Goal: Task Accomplishment & Management: Complete application form

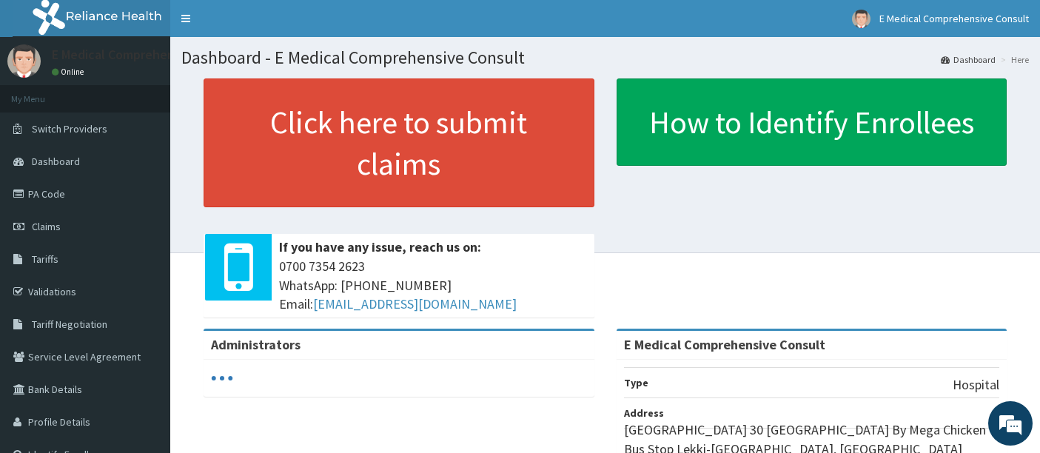
click at [50, 191] on link "PA Code" at bounding box center [85, 194] width 170 height 33
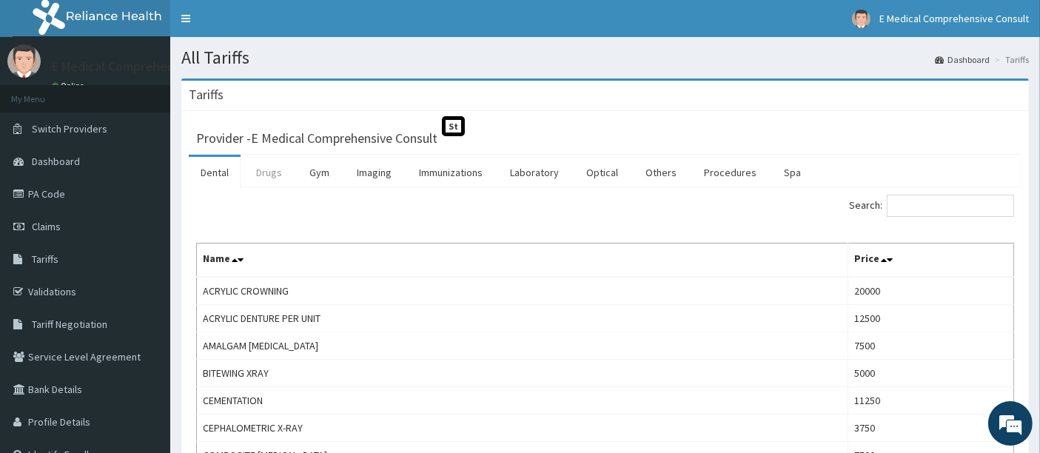
click at [270, 169] on link "Drugs" at bounding box center [269, 172] width 50 height 31
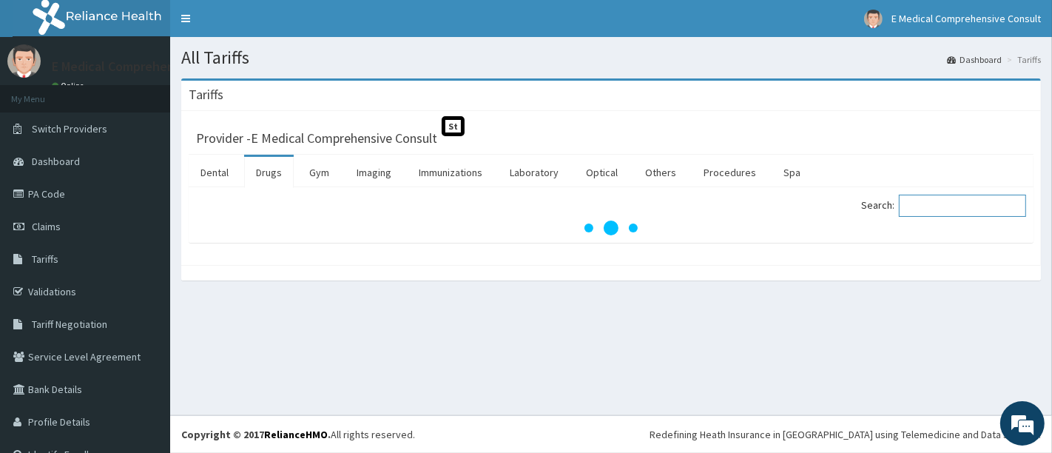
click at [917, 207] on input "Search:" at bounding box center [962, 206] width 127 height 22
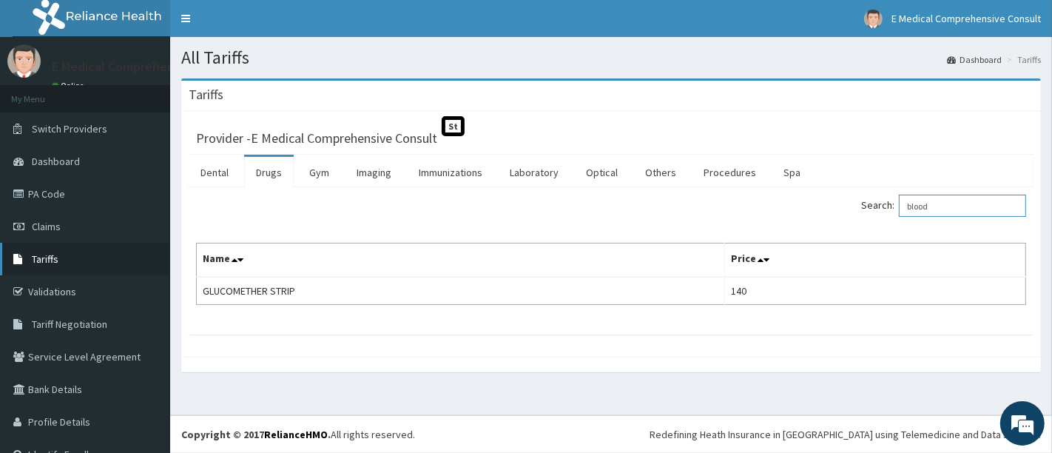
type input "blood"
click at [51, 257] on span "Tariffs" at bounding box center [45, 258] width 27 height 13
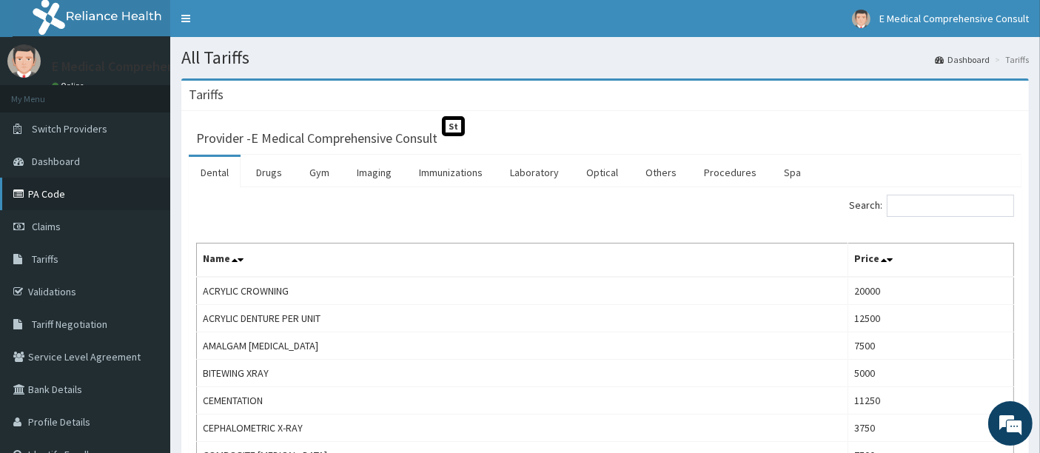
click at [63, 202] on link "PA Code" at bounding box center [85, 194] width 170 height 33
click at [79, 233] on link "Claims" at bounding box center [85, 226] width 170 height 33
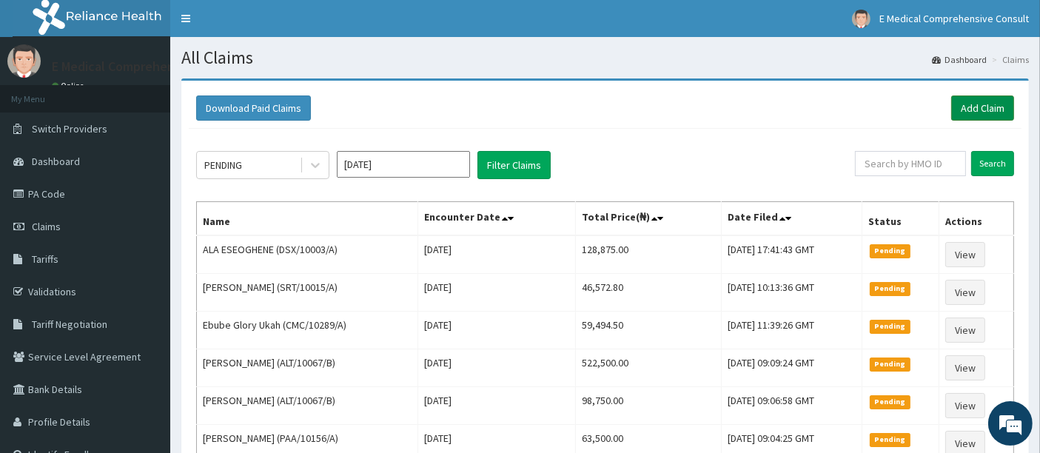
click at [956, 112] on link "Add Claim" at bounding box center [982, 107] width 63 height 25
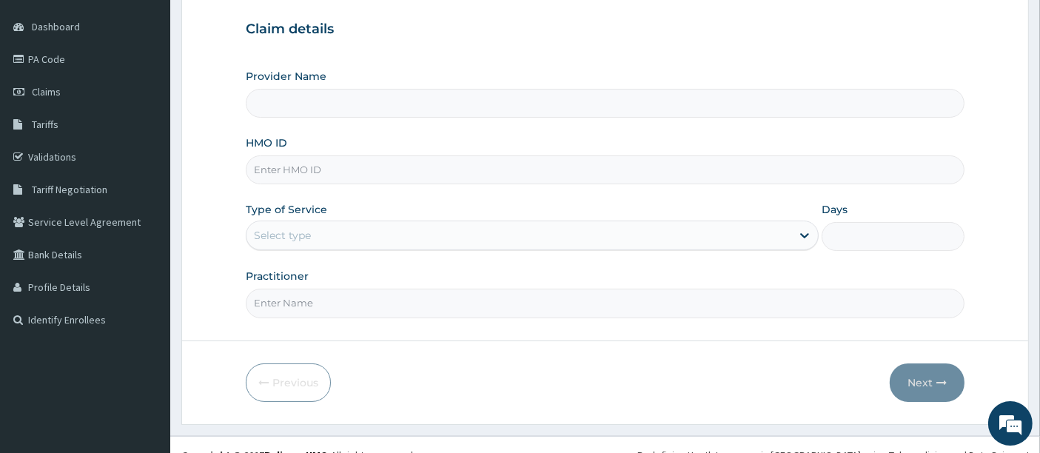
scroll to position [152, 0]
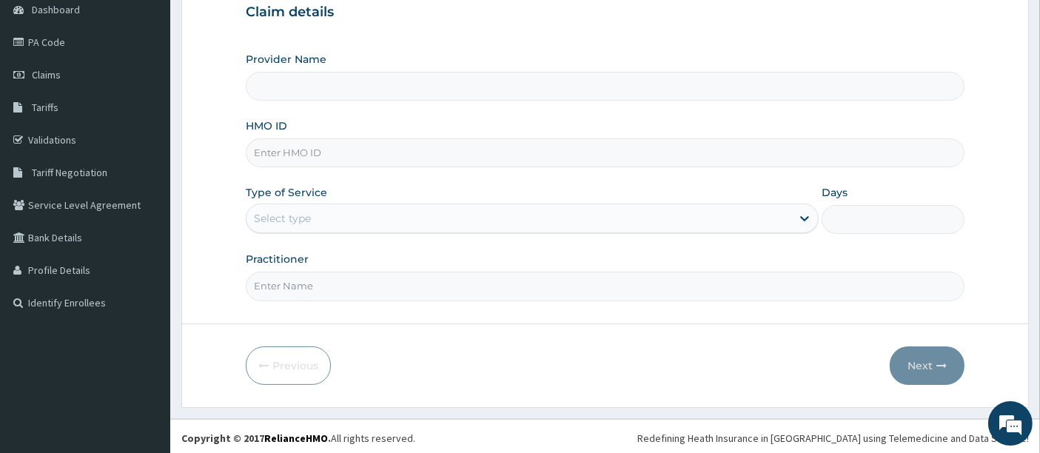
type input "E Medical Comprehensive Consult"
click at [338, 160] on input "HMO ID" at bounding box center [605, 152] width 719 height 29
paste input "PIT/10132/A"
type input "PIT/10132/A"
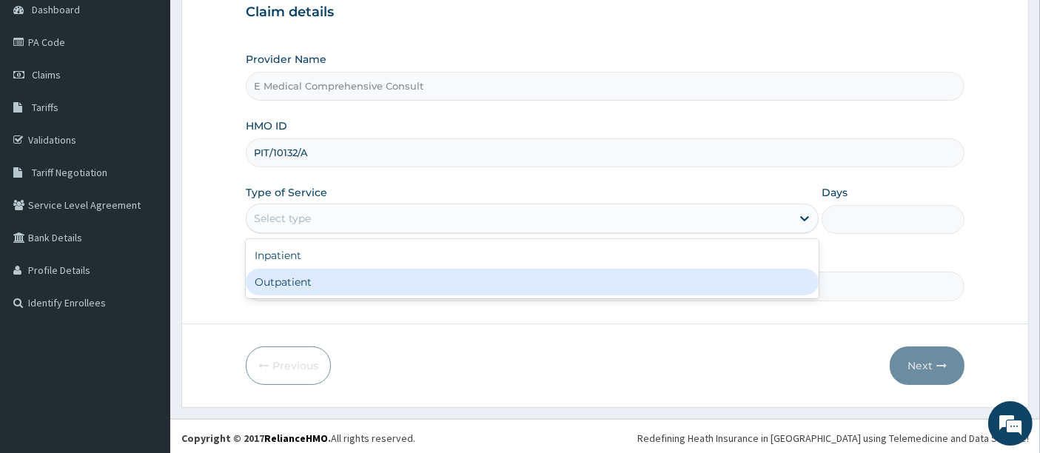
drag, startPoint x: 321, startPoint y: 215, endPoint x: 309, endPoint y: 280, distance: 66.3
click at [309, 233] on div "option Outpatient focused, 2 of 2. 2 results available. Use Up and Down to choo…" at bounding box center [532, 218] width 573 height 30
click at [309, 280] on div "Outpatient" at bounding box center [532, 282] width 573 height 27
type input "1"
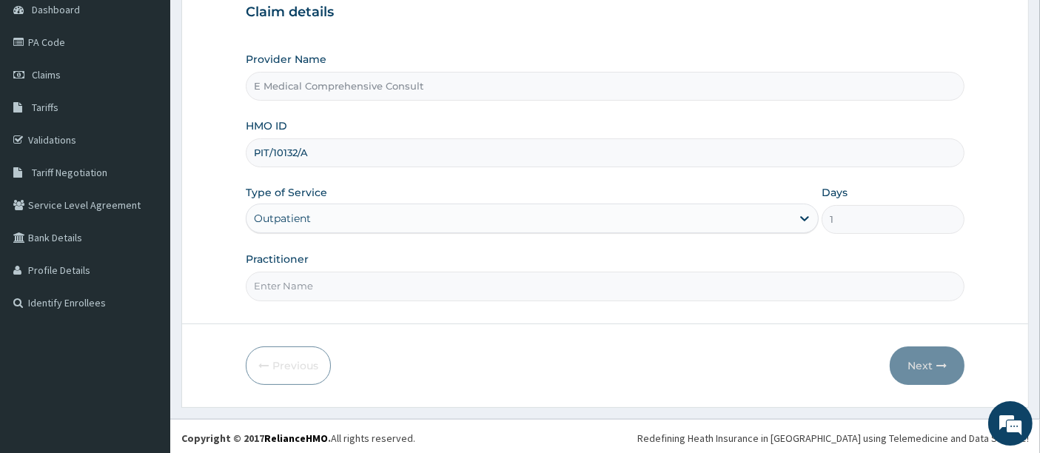
click at [309, 280] on input "Practitioner" at bounding box center [605, 286] width 719 height 29
type input "DR OKAFOR"
click at [912, 363] on button "Next" at bounding box center [926, 365] width 75 height 38
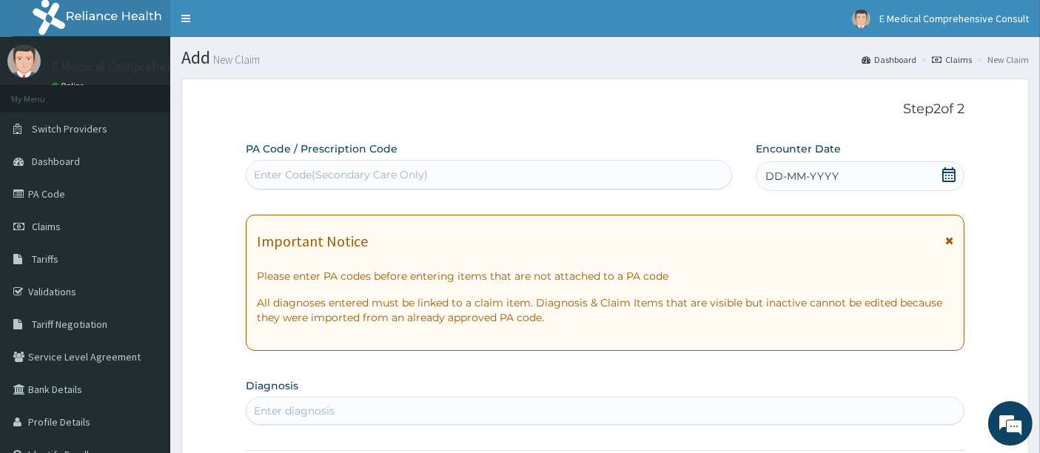
scroll to position [0, 0]
click at [391, 176] on div "Enter Code(Secondary Care Only)" at bounding box center [341, 174] width 174 height 15
paste input "PA/0883F2"
type input "PA/0883F2"
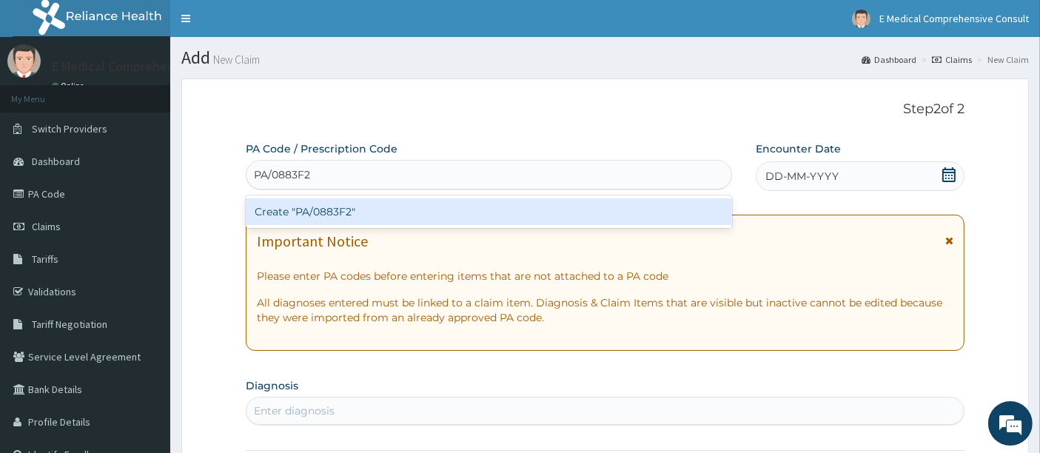
click at [366, 203] on div "Create "PA/0883F2"" at bounding box center [489, 211] width 487 height 27
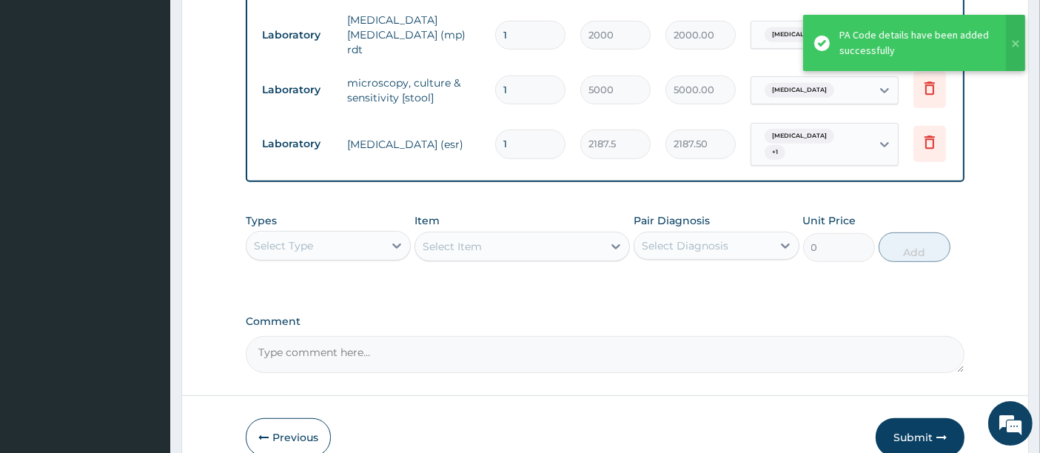
scroll to position [828, 0]
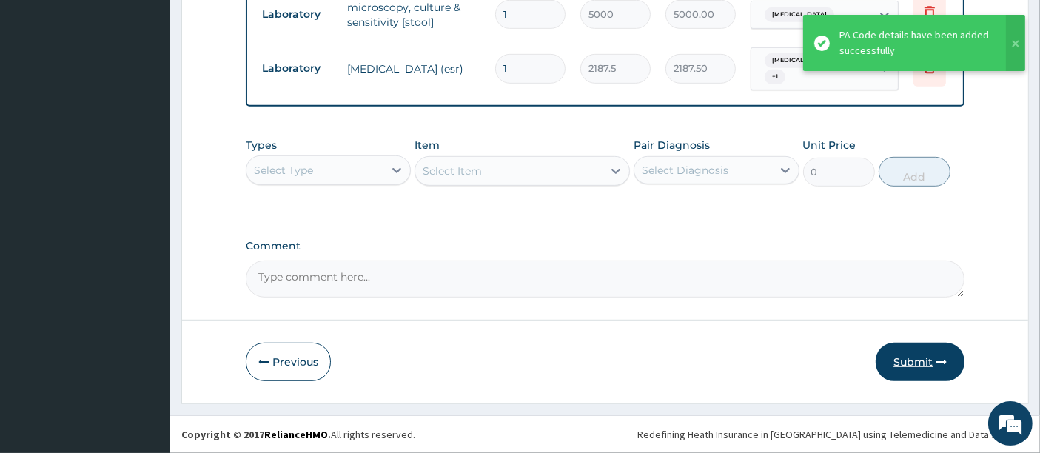
click at [913, 367] on button "Submit" at bounding box center [919, 362] width 89 height 38
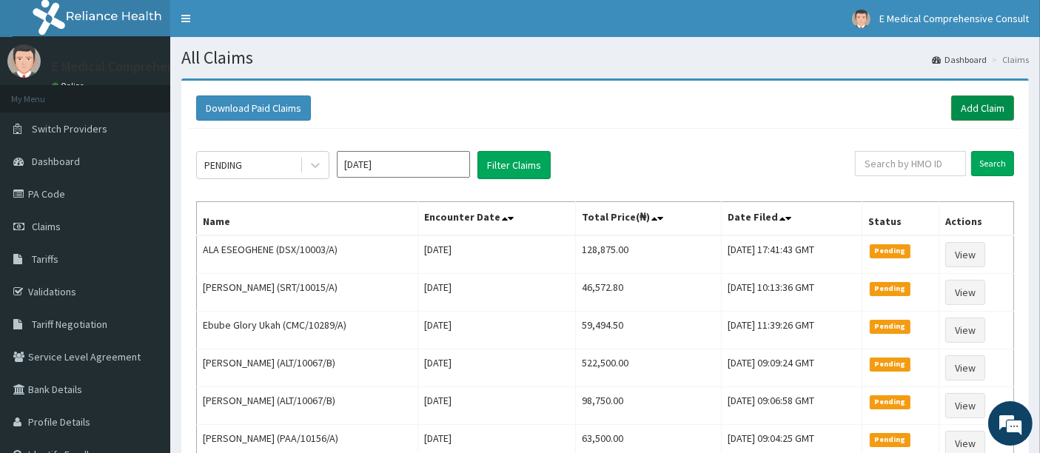
click at [961, 111] on link "Add Claim" at bounding box center [982, 107] width 63 height 25
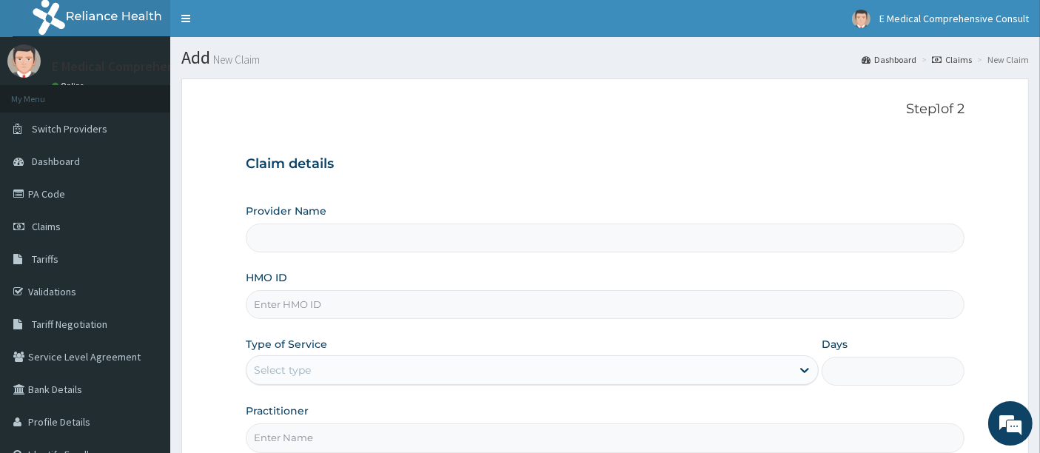
type input "E Medical Comprehensive Consult"
click at [282, 300] on input "HMO ID" at bounding box center [605, 304] width 719 height 29
paste input "DSX/10003/A"
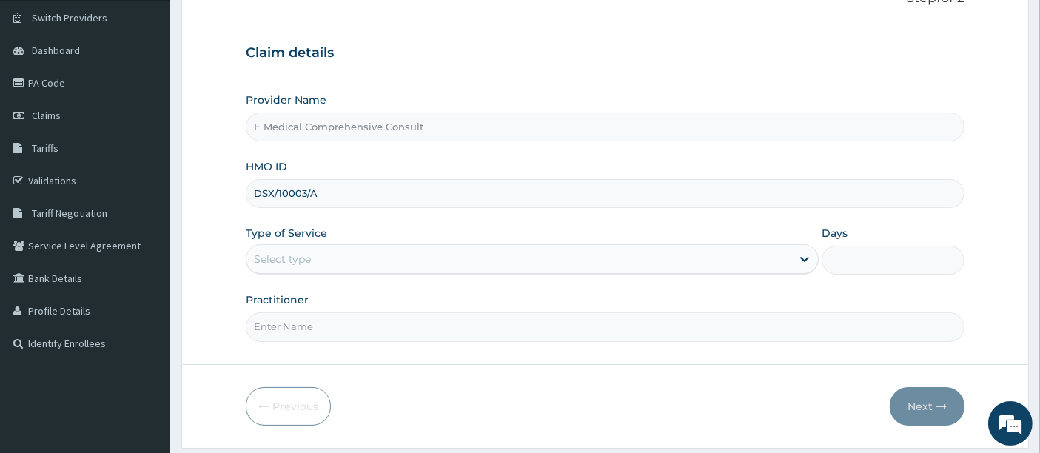
scroll to position [118, 0]
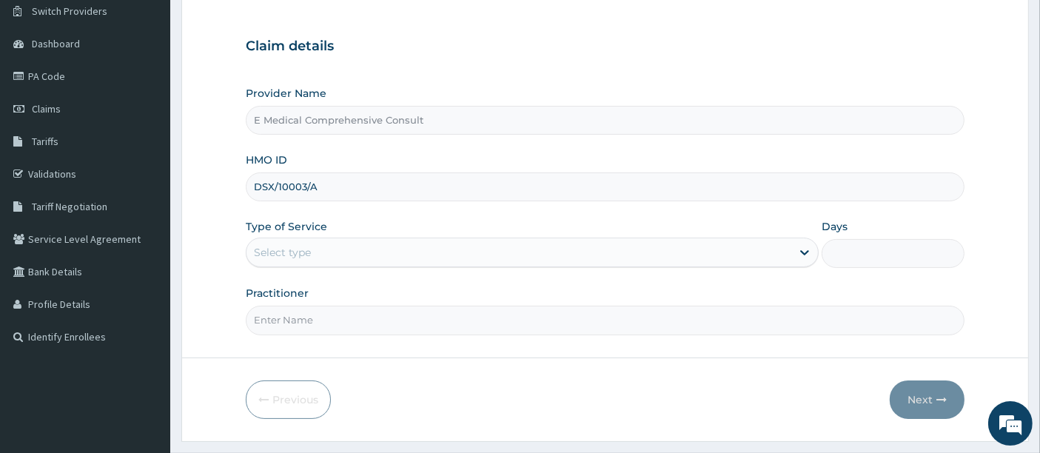
type input "DSX/10003/A"
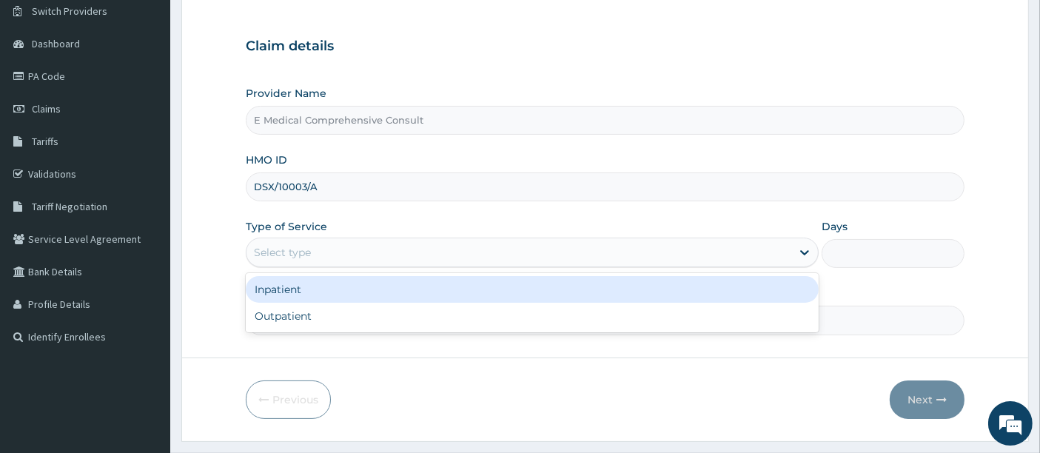
click at [356, 243] on div "Select type" at bounding box center [518, 252] width 545 height 24
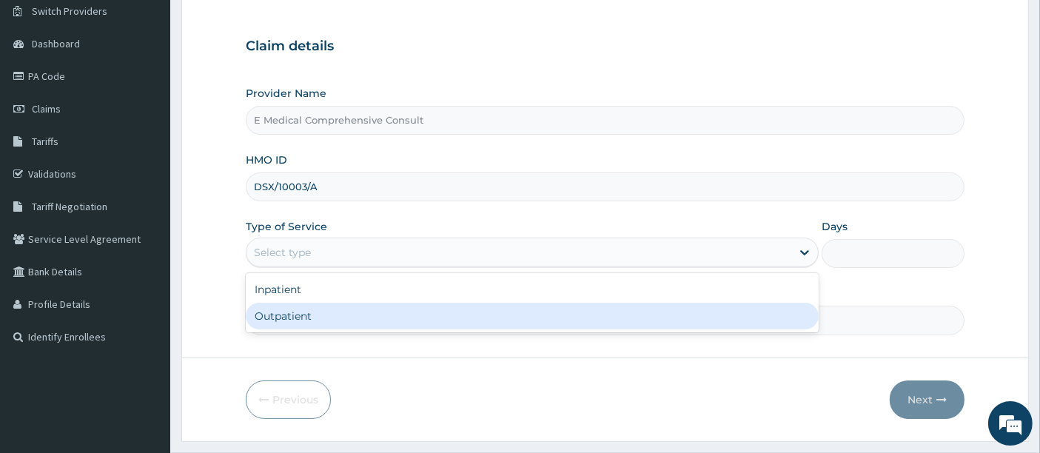
click at [329, 318] on div "Outpatient" at bounding box center [532, 316] width 573 height 27
type input "1"
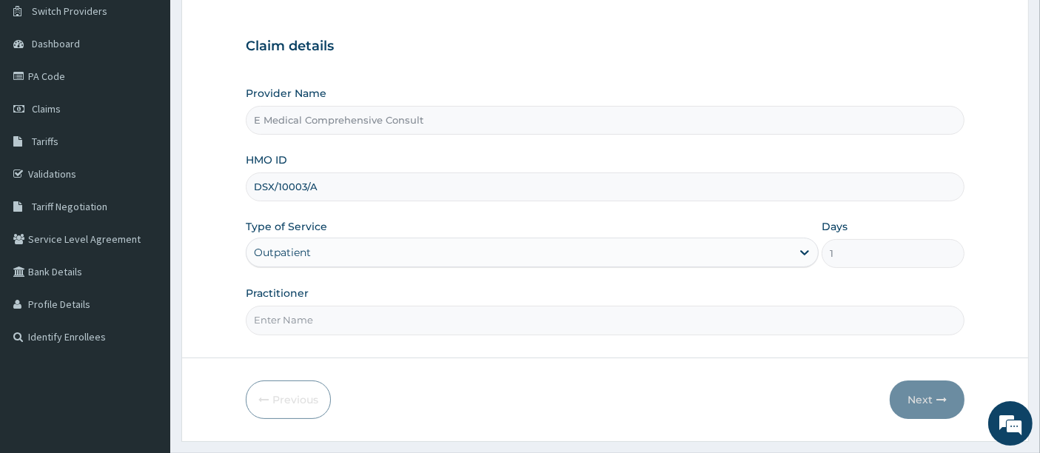
click at [329, 318] on input "Practitioner" at bounding box center [605, 320] width 719 height 29
type input "[PERSON_NAME]"
click at [910, 396] on button "Next" at bounding box center [926, 399] width 75 height 38
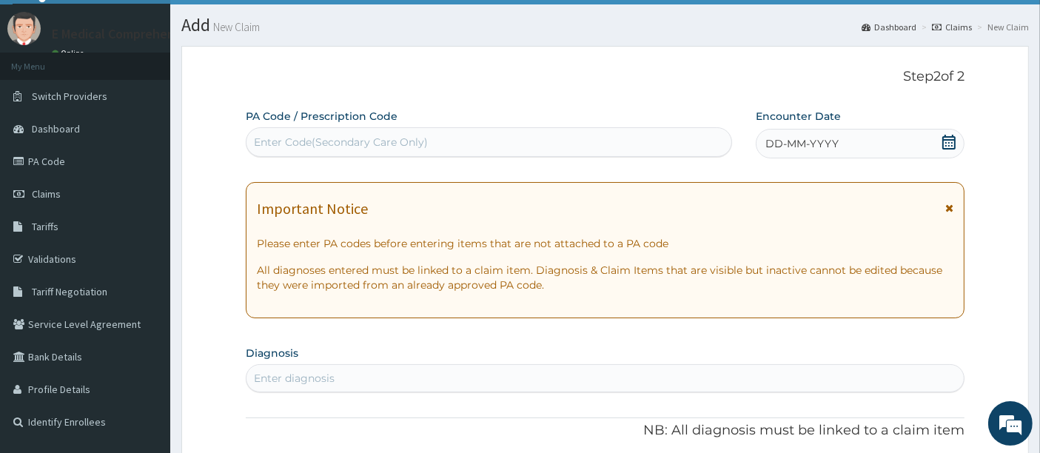
scroll to position [32, 0]
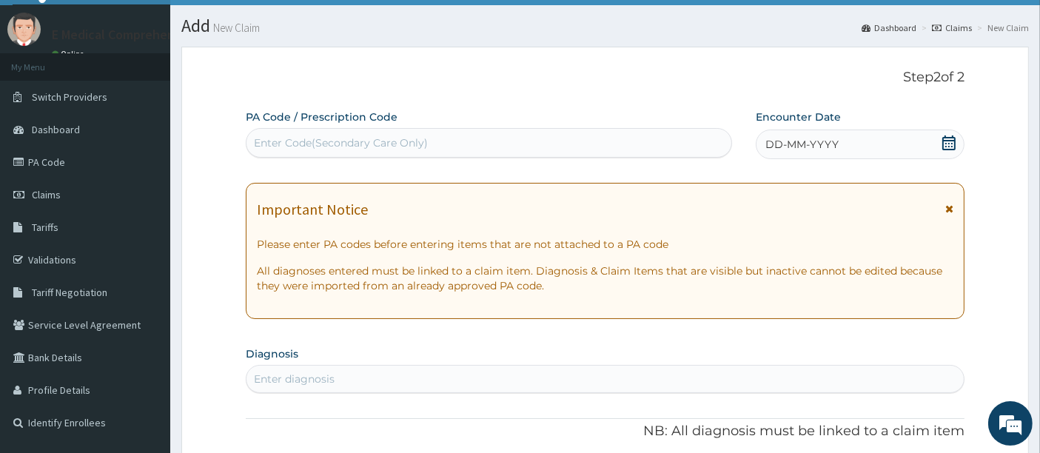
click at [304, 140] on div "Enter Code(Secondary Care Only)" at bounding box center [341, 142] width 174 height 15
paste input "PA/4B113D"
type input "PA/4B113D"
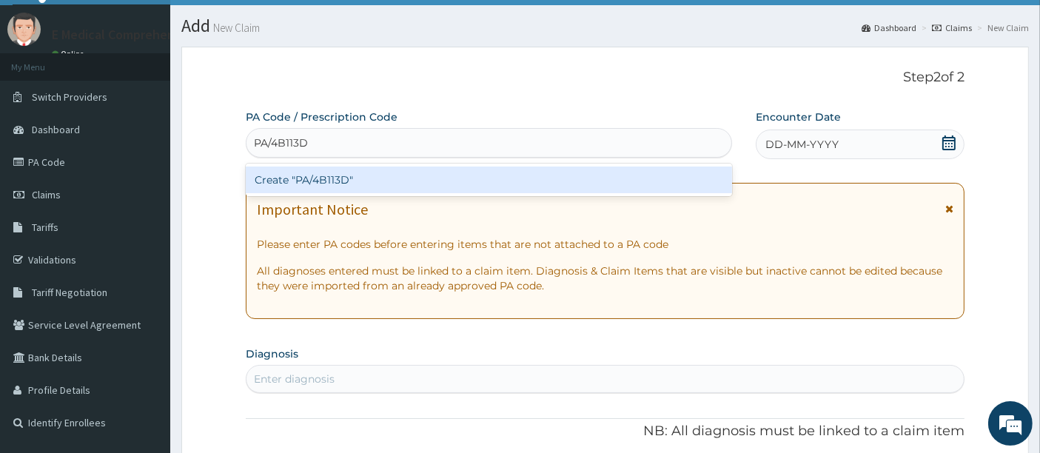
click at [323, 176] on div "Create "PA/4B113D"" at bounding box center [489, 179] width 487 height 27
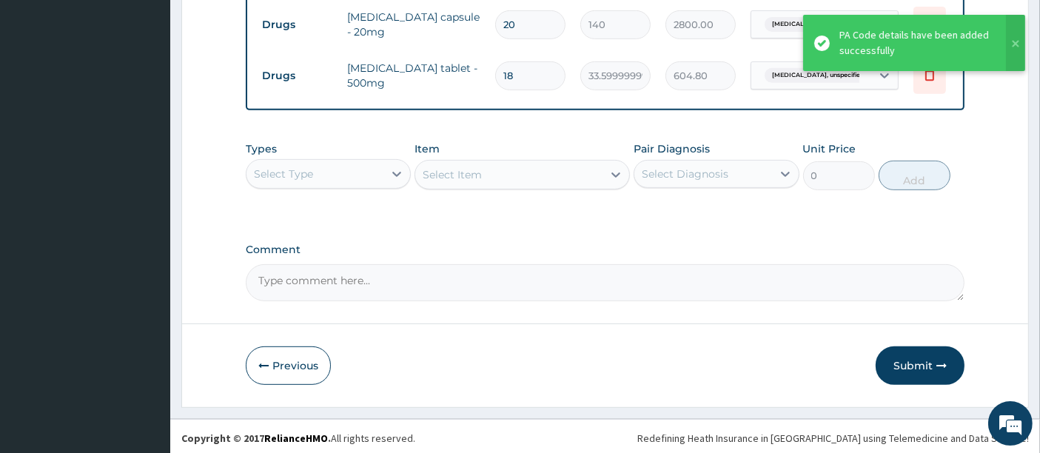
scroll to position [655, 0]
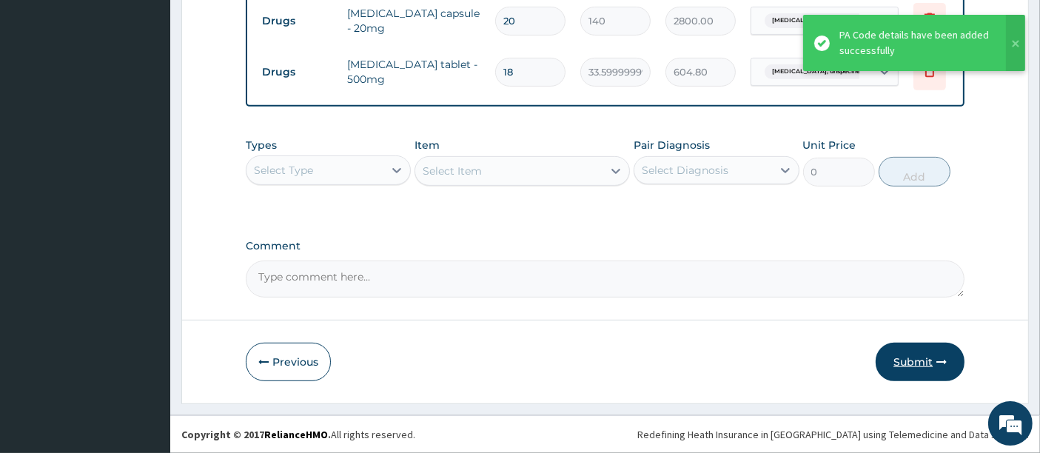
click at [919, 364] on button "Submit" at bounding box center [919, 362] width 89 height 38
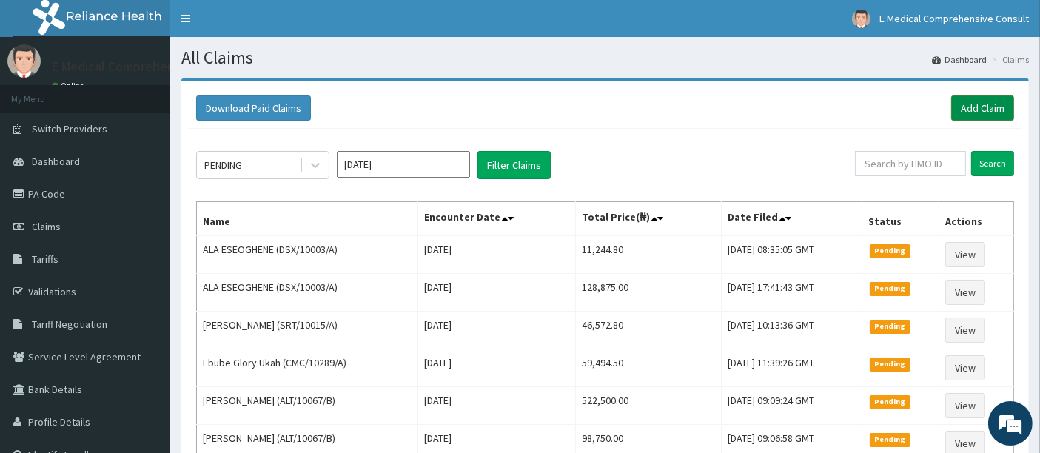
click at [972, 109] on link "Add Claim" at bounding box center [982, 107] width 63 height 25
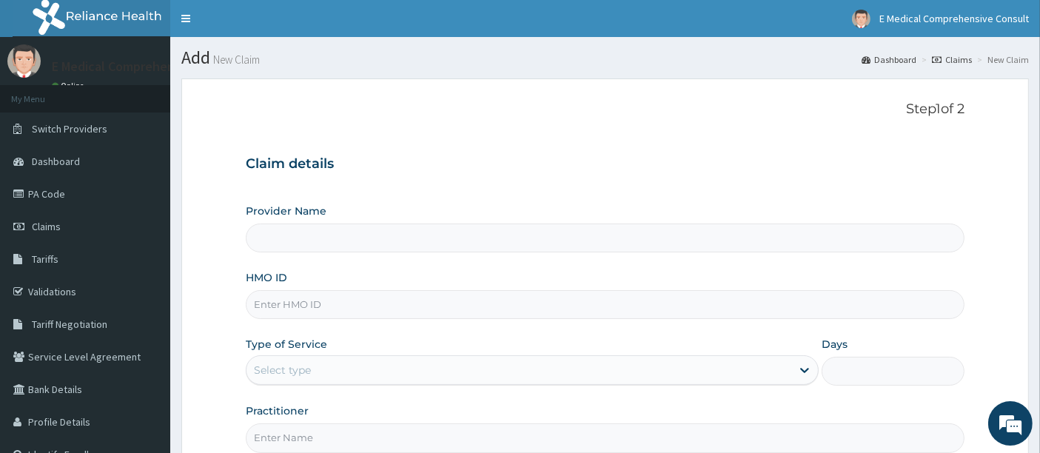
type input "E Medical Comprehensive Consult"
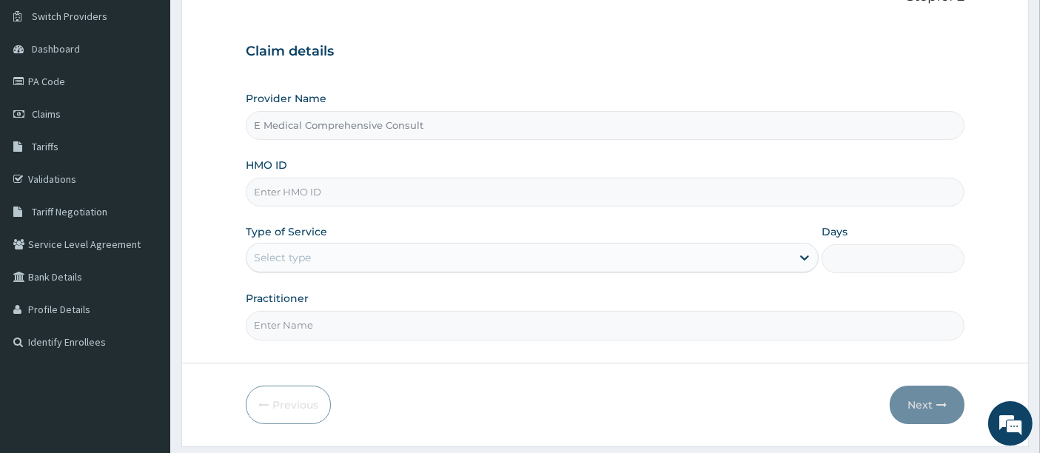
scroll to position [113, 0]
click at [324, 195] on input "HMO ID" at bounding box center [605, 191] width 719 height 29
paste input "DSX/10003/A"
type input "DSX/10003/A"
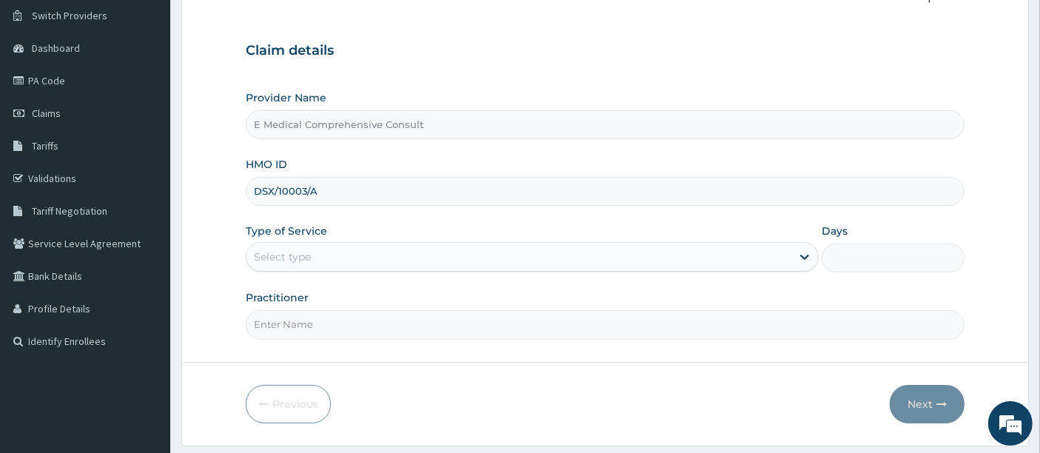
click at [321, 255] on div "Select type" at bounding box center [518, 257] width 545 height 24
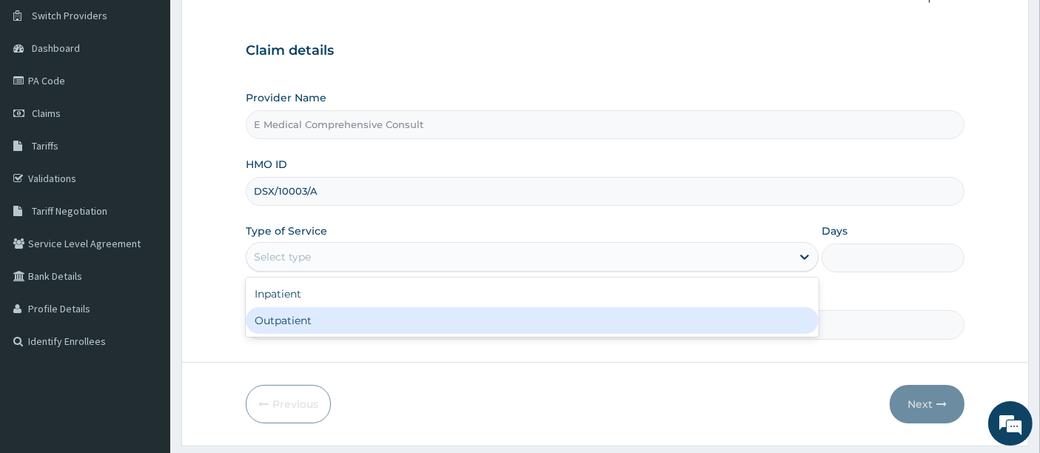
click at [311, 322] on div "Outpatient" at bounding box center [532, 320] width 573 height 27
type input "1"
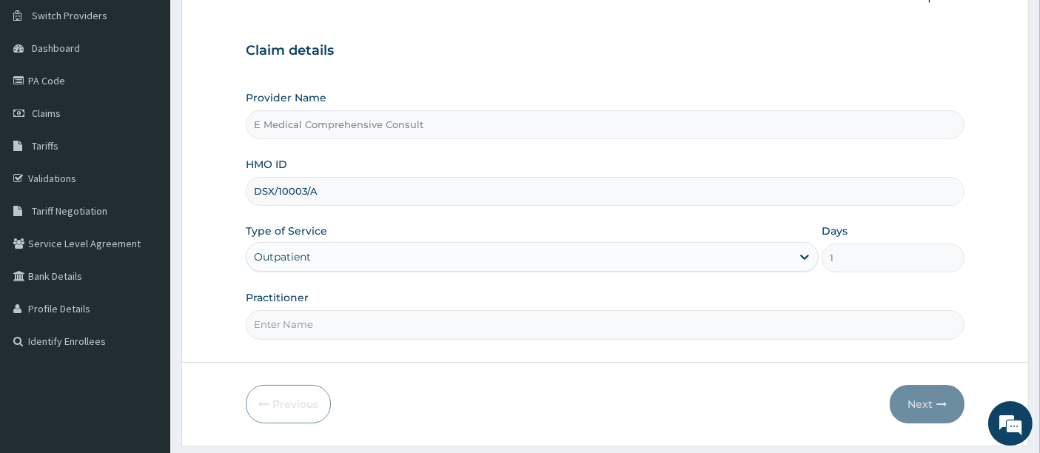
click at [311, 322] on input "Practitioner" at bounding box center [605, 324] width 719 height 29
type input "[PERSON_NAME]"
click at [918, 403] on button "Next" at bounding box center [926, 404] width 75 height 38
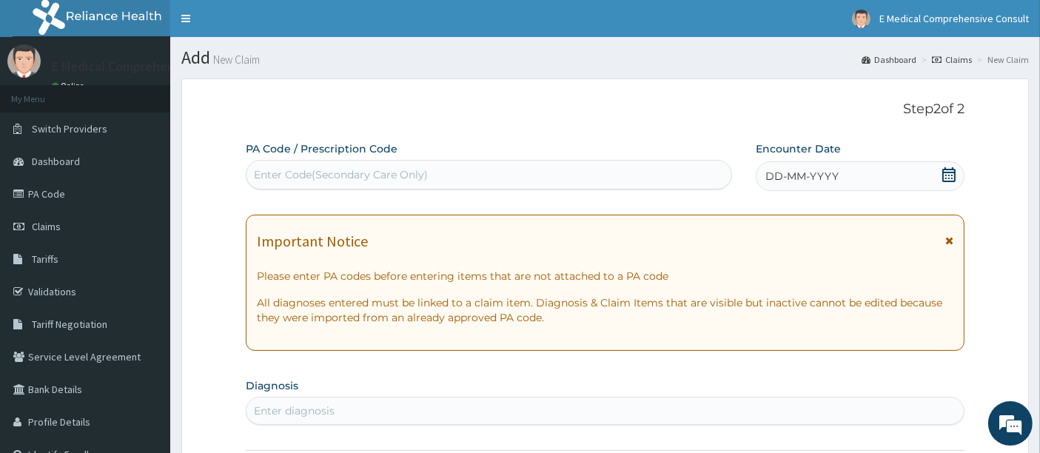
click at [379, 178] on div "Enter Code(Secondary Care Only)" at bounding box center [341, 174] width 174 height 15
paste input "PA/66B0A3"
type input "PA/66B0A3"
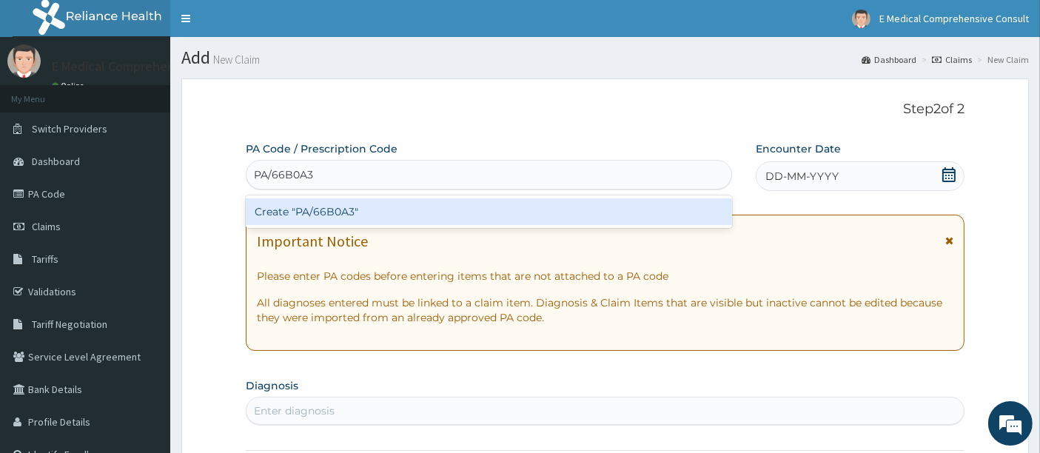
click at [354, 206] on div "Create "PA/66B0A3"" at bounding box center [489, 211] width 487 height 27
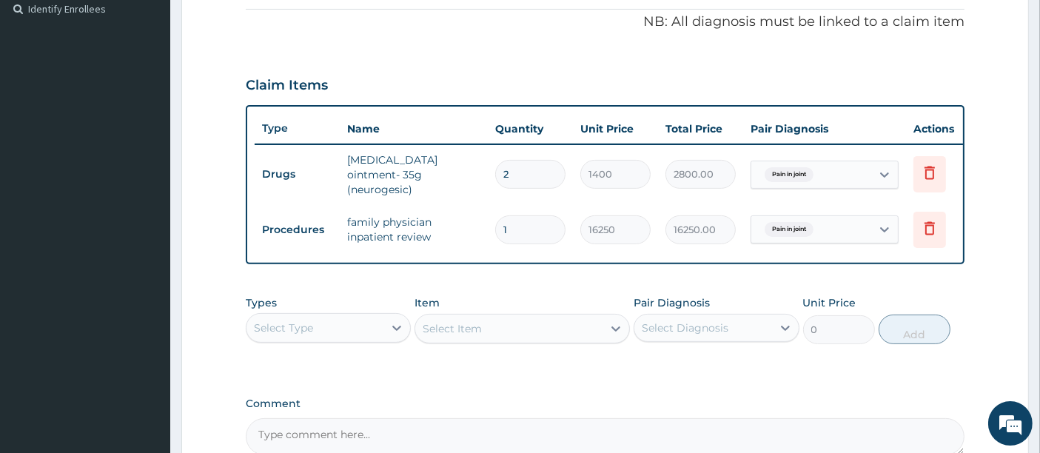
scroll to position [611, 0]
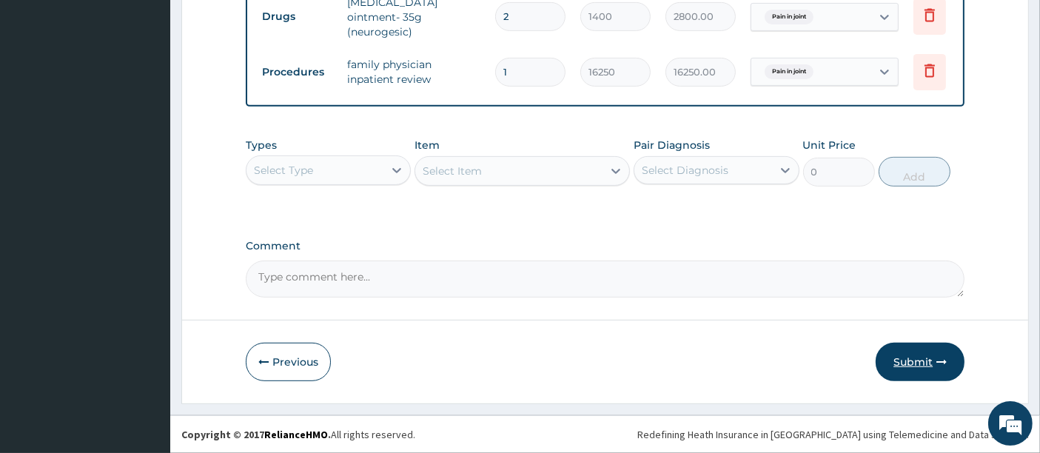
click at [903, 364] on button "Submit" at bounding box center [919, 362] width 89 height 38
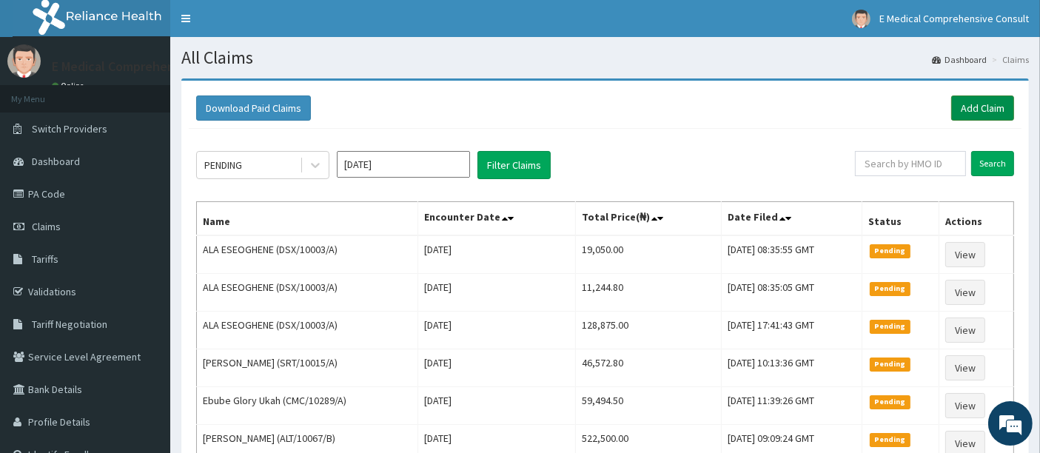
click at [972, 110] on link "Add Claim" at bounding box center [982, 107] width 63 height 25
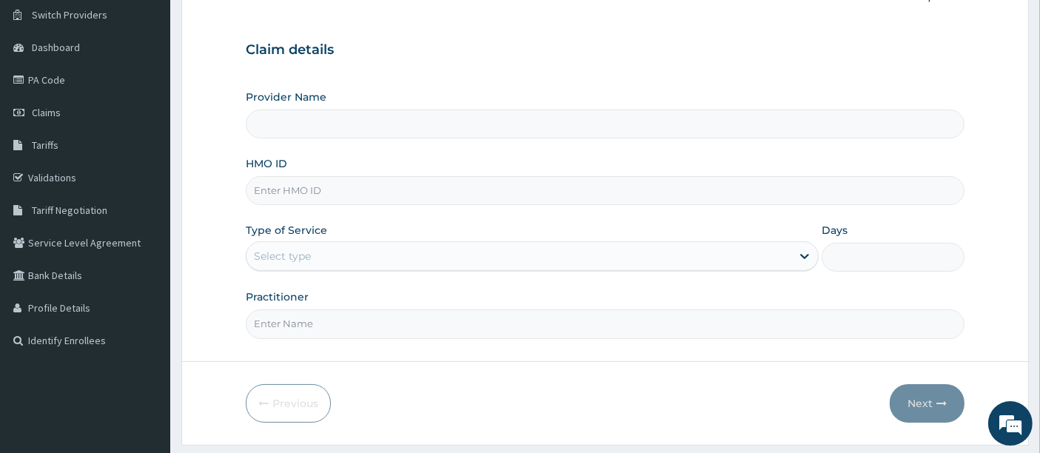
scroll to position [116, 0]
type input "E Medical Comprehensive Consult"
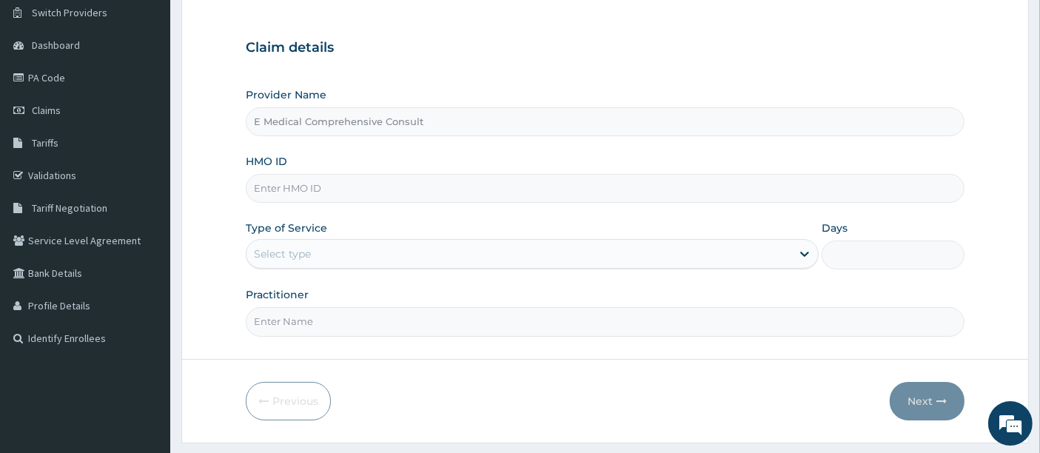
click at [316, 190] on input "HMO ID" at bounding box center [605, 188] width 719 height 29
paste input "ALT/10067/B"
type input "ALT/10067/B"
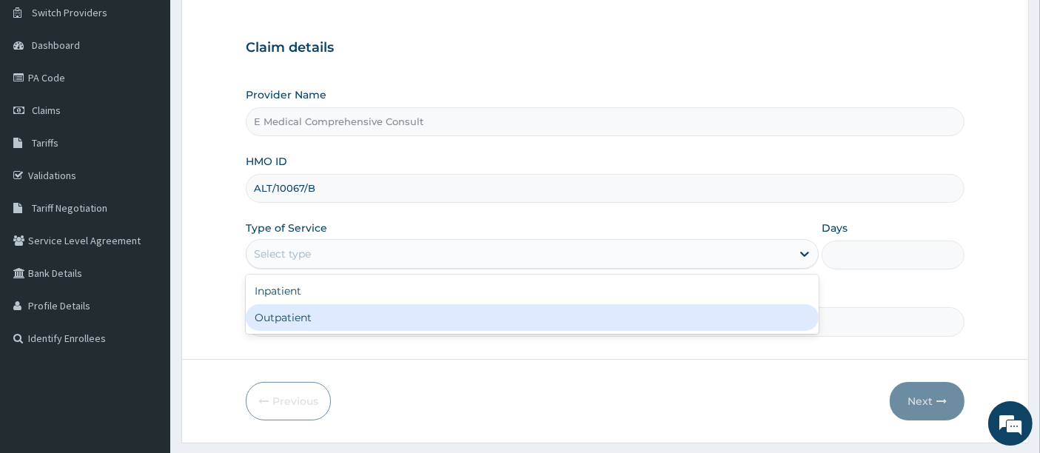
drag, startPoint x: 328, startPoint y: 256, endPoint x: 288, endPoint y: 316, distance: 72.0
click at [288, 269] on div "option Outpatient focused, 2 of 2. 2 results available. Use Up and Down to choo…" at bounding box center [532, 254] width 573 height 30
click at [288, 316] on div "Outpatient" at bounding box center [532, 317] width 573 height 27
type input "1"
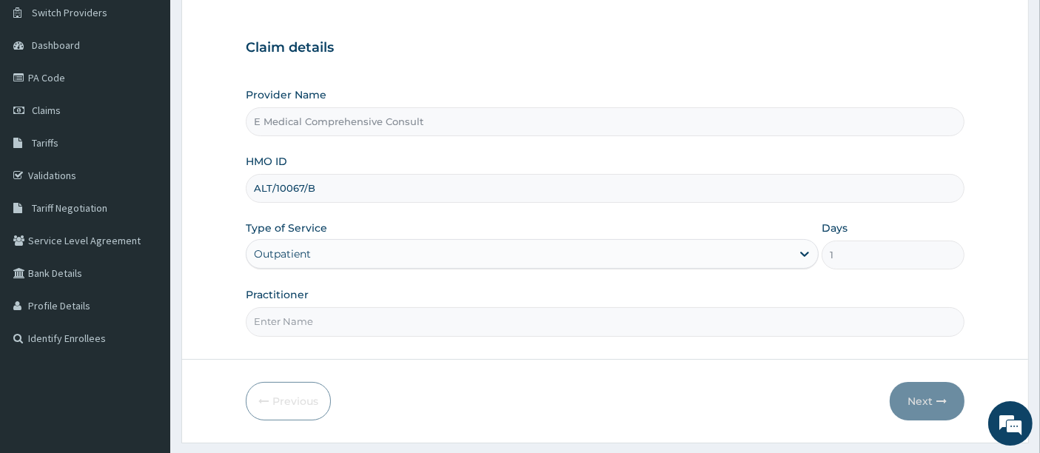
click at [288, 316] on input "Practitioner" at bounding box center [605, 321] width 719 height 29
type input "[PERSON_NAME]"
click at [915, 396] on button "Next" at bounding box center [926, 401] width 75 height 38
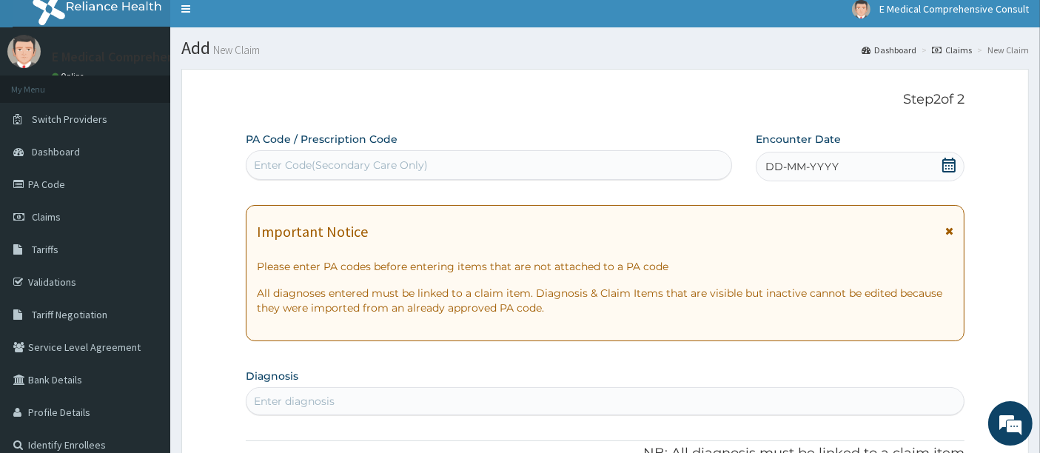
scroll to position [0, 0]
click at [357, 166] on div "Enter Code(Secondary Care Only)" at bounding box center [341, 165] width 174 height 15
paste input "PA/49C2DB"
type input "PA/49C2DB"
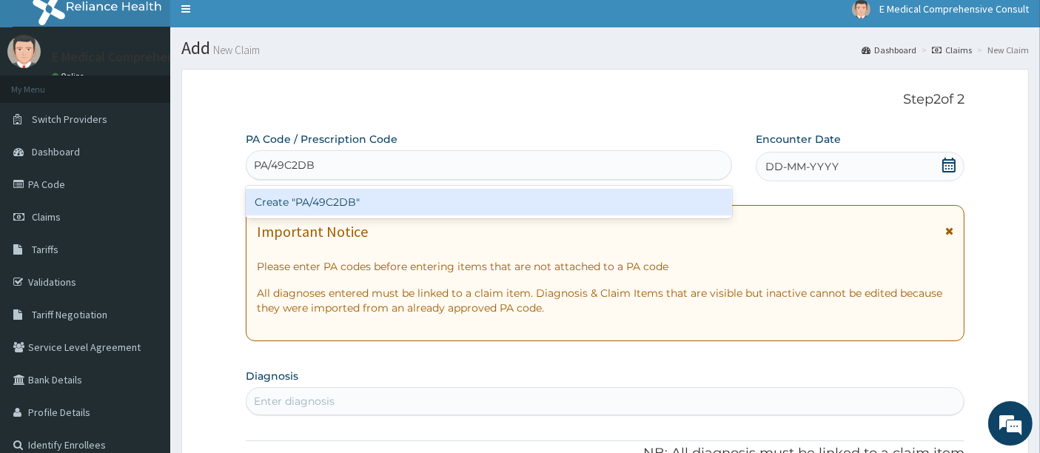
click at [343, 195] on div "Create "PA/49C2DB"" at bounding box center [489, 202] width 487 height 27
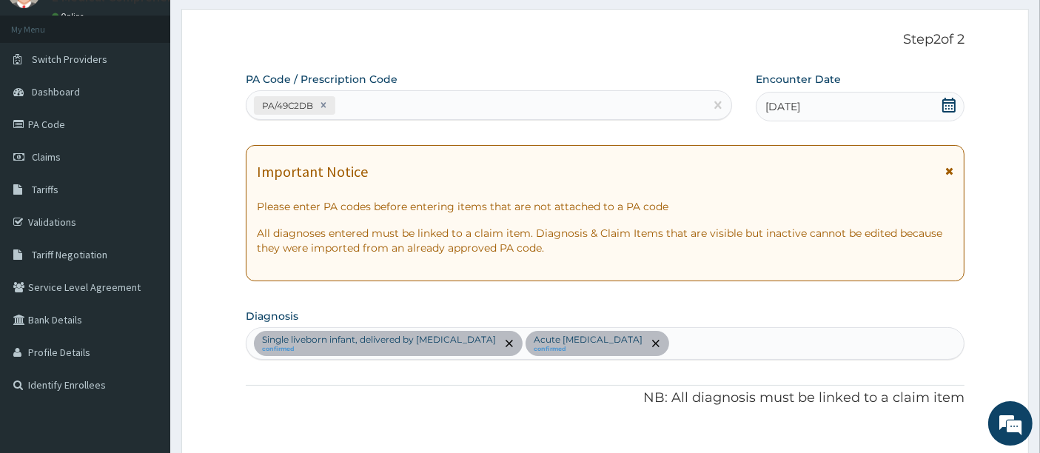
scroll to position [67, 0]
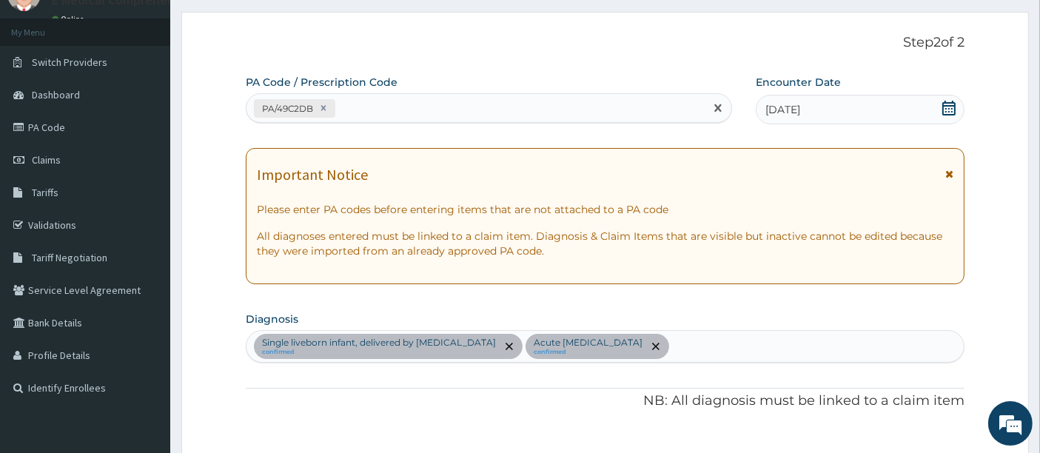
click at [349, 107] on div "PA/49C2DB" at bounding box center [475, 108] width 459 height 24
paste input "PA/3D7626"
type input "PA/3D7626"
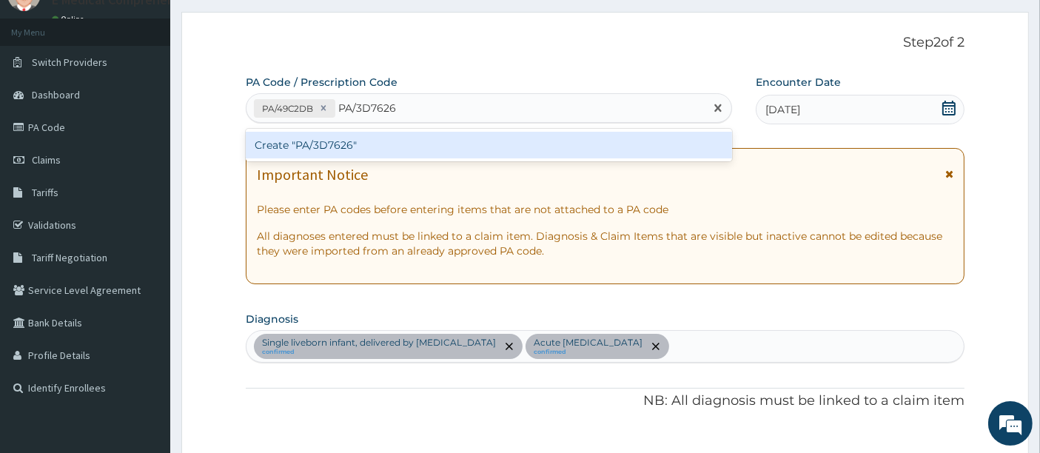
click at [346, 146] on div "Create "PA/3D7626"" at bounding box center [489, 145] width 487 height 27
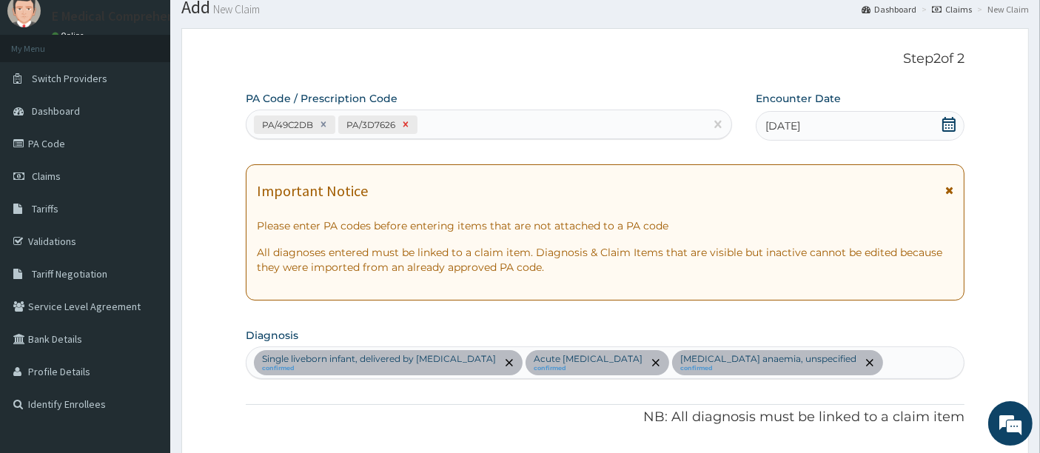
scroll to position [45, 0]
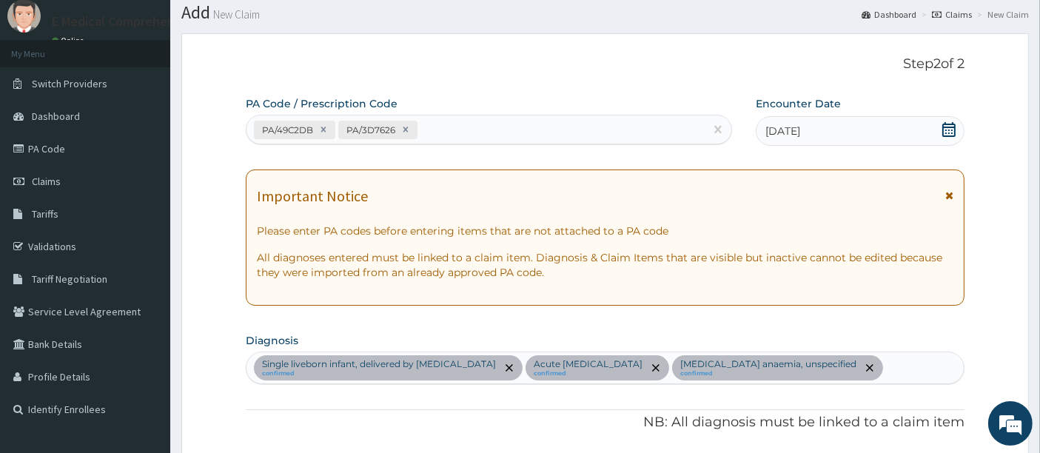
click at [460, 120] on div "PA/49C2DB PA/3D7626" at bounding box center [475, 130] width 459 height 24
paste input "PA/C3769F"
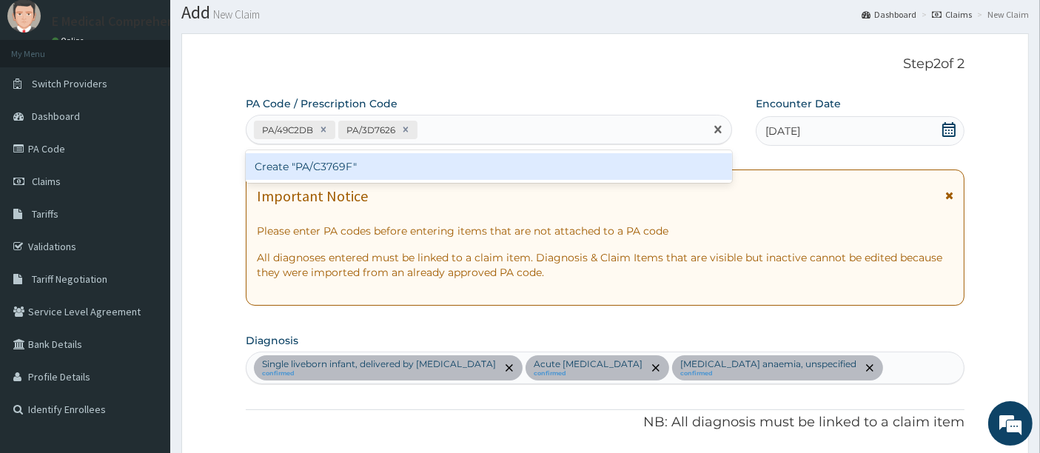
type input "PA/C3769F"
click at [428, 166] on div "Create "PA/C3769F"" at bounding box center [489, 166] width 487 height 27
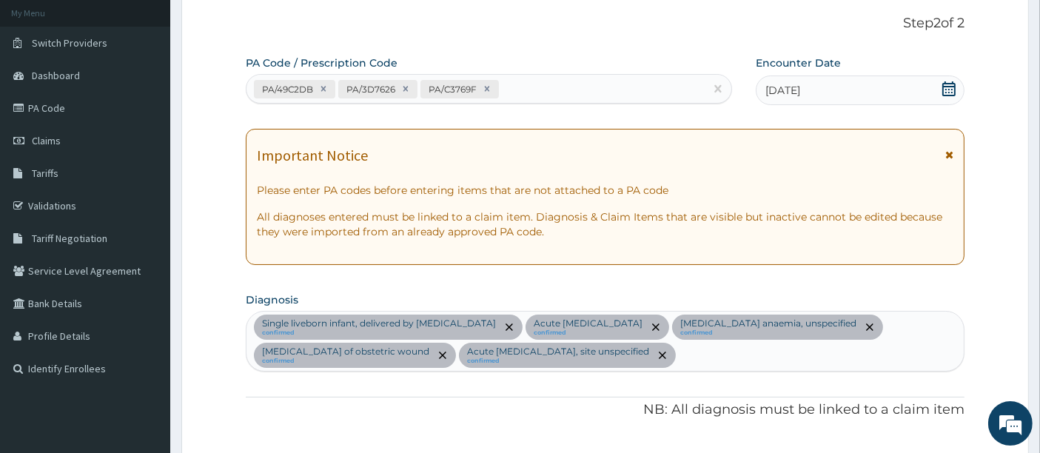
scroll to position [84, 0]
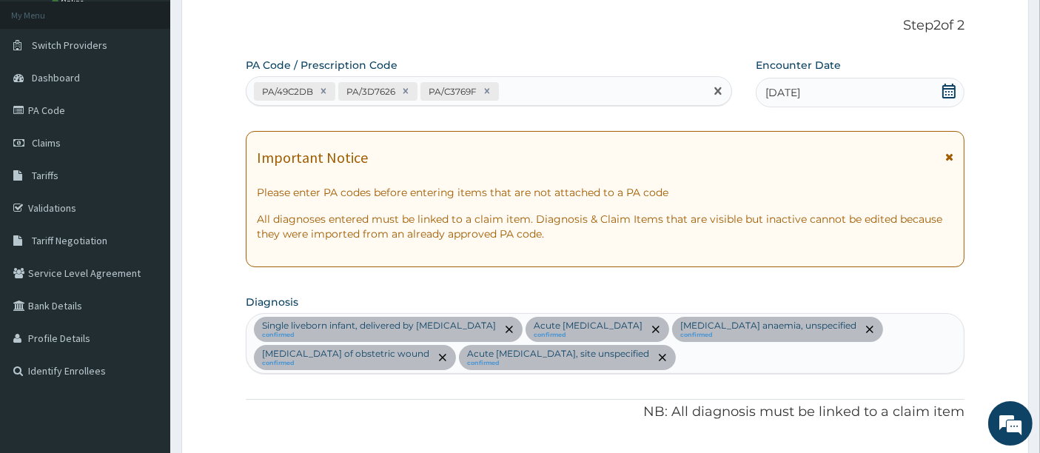
click at [528, 83] on div "PA/49C2DB PA/3D7626 PA/C3769F" at bounding box center [475, 91] width 459 height 24
paste input "PA/E842C2"
type input "PA/E842C2"
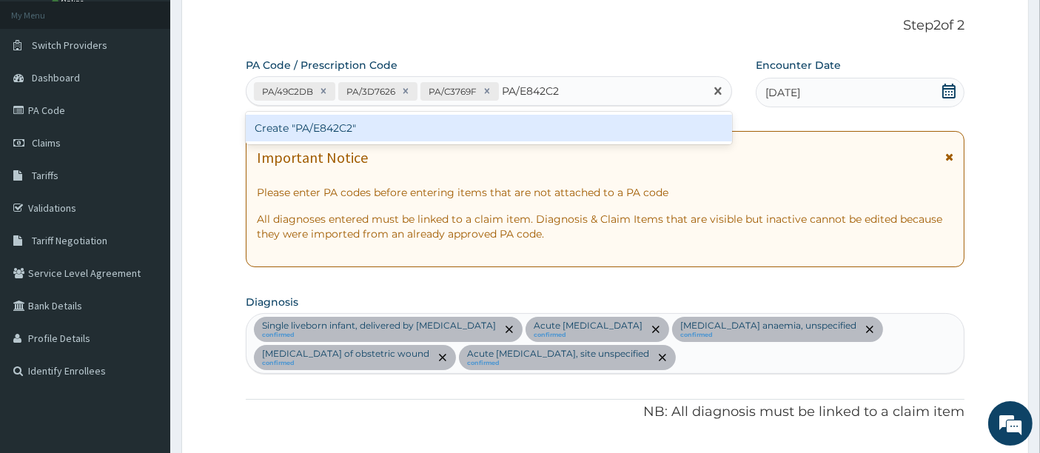
click at [474, 121] on div "Create "PA/E842C2"" at bounding box center [489, 128] width 487 height 27
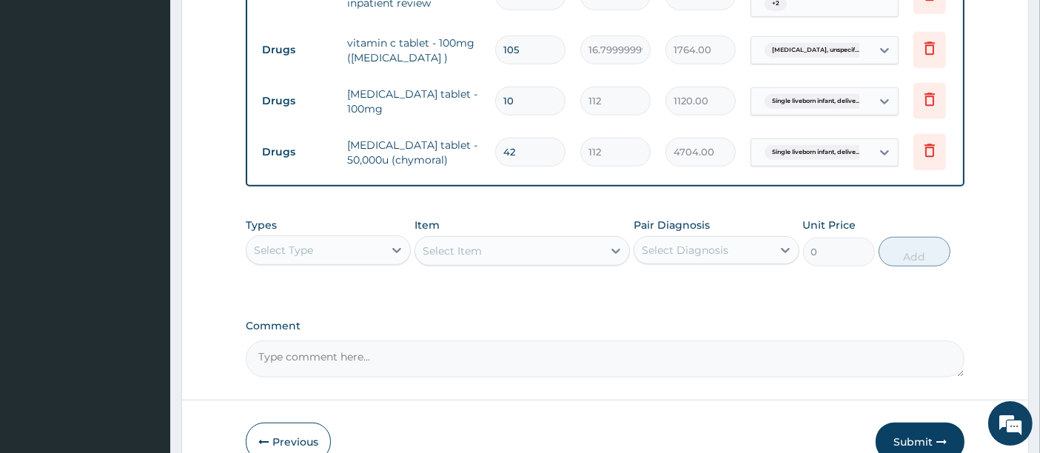
scroll to position [1057, 0]
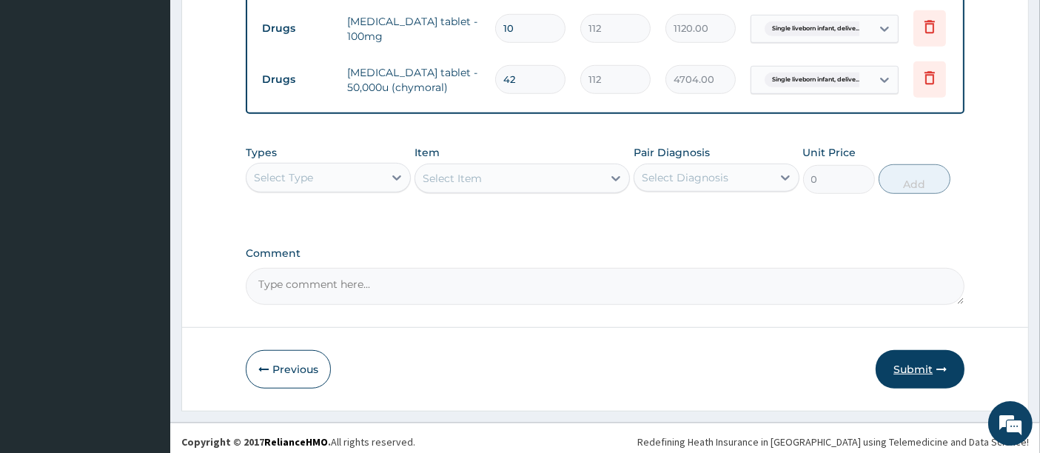
click at [911, 360] on button "Submit" at bounding box center [919, 369] width 89 height 38
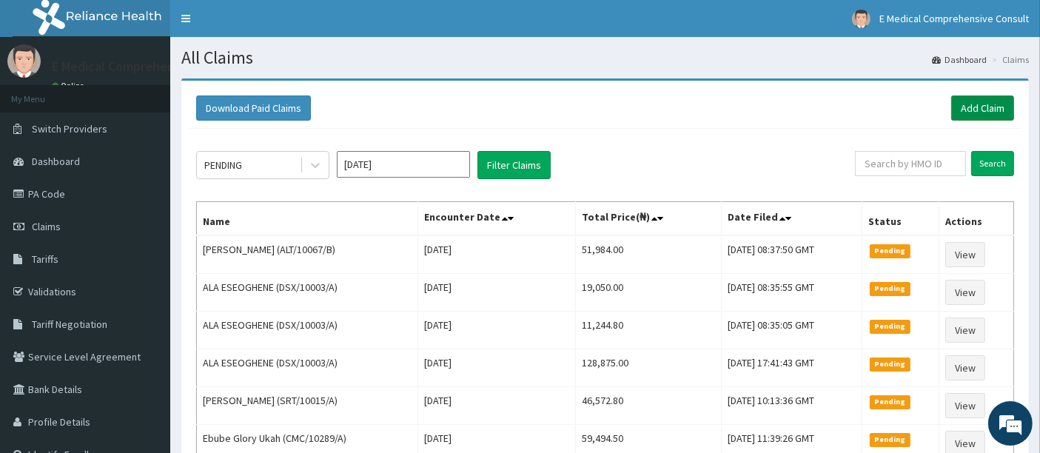
click at [982, 104] on link "Add Claim" at bounding box center [982, 107] width 63 height 25
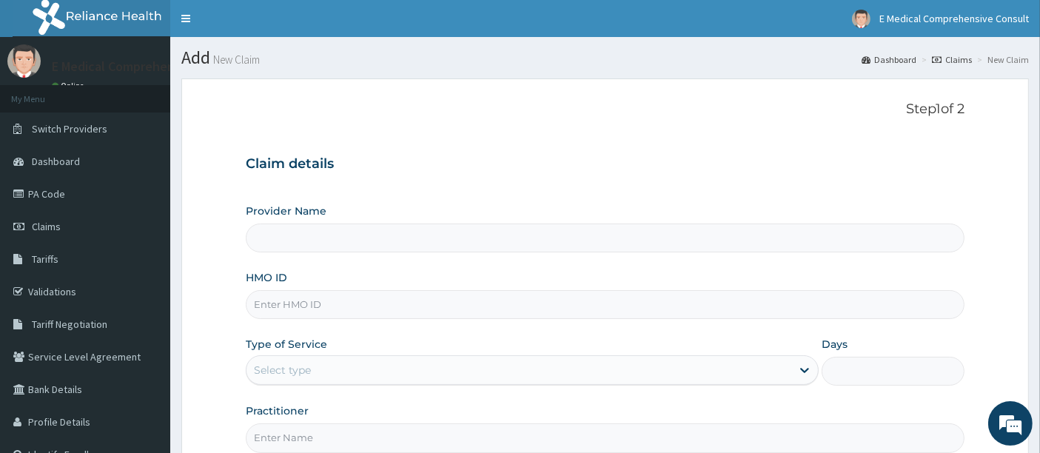
type input "E Medical Comprehensive Consult"
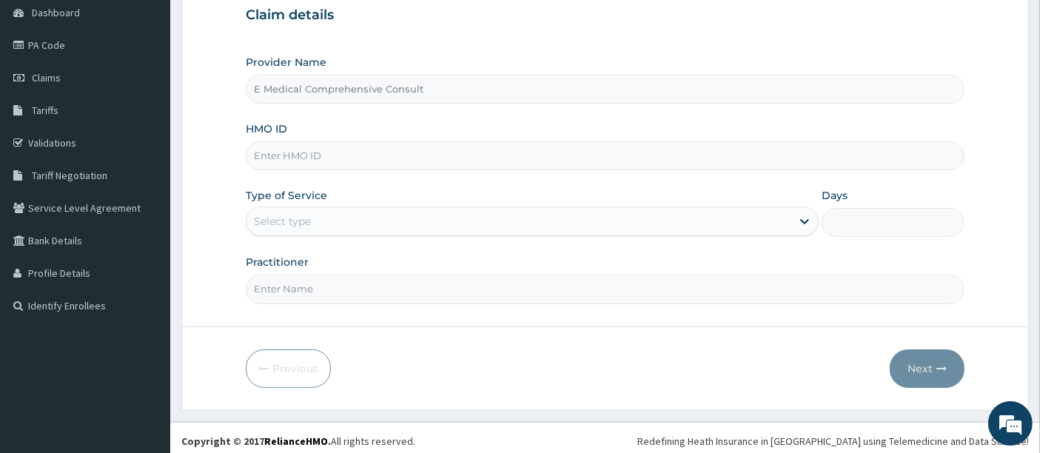
scroll to position [149, 0]
click at [300, 155] on input "HMO ID" at bounding box center [605, 155] width 719 height 29
paste input "PIT/10132/A"
type input "PIT/10132/A"
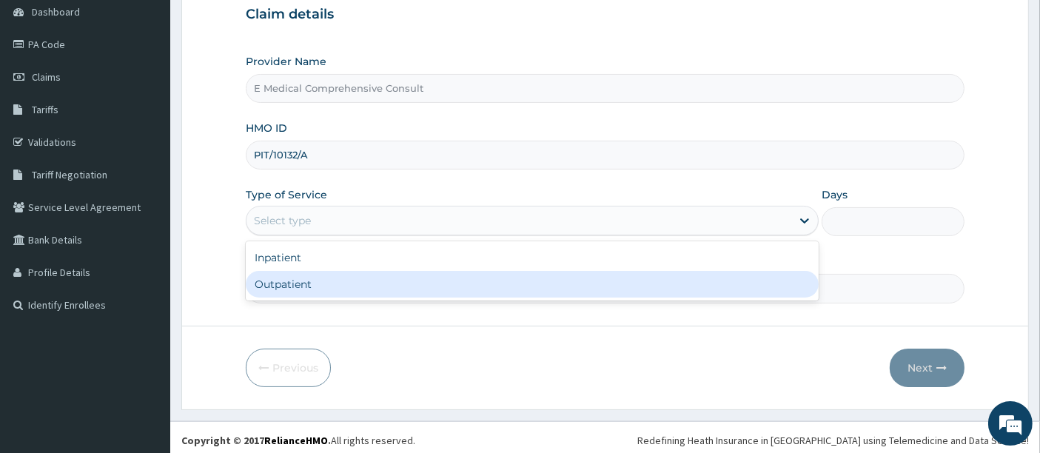
drag, startPoint x: 330, startPoint y: 215, endPoint x: 298, endPoint y: 293, distance: 84.6
click at [298, 235] on div "option Outpatient focused, 2 of 2. 2 results available. Use Up and Down to choo…" at bounding box center [532, 221] width 573 height 30
click at [298, 293] on div "Outpatient" at bounding box center [532, 284] width 573 height 27
type input "1"
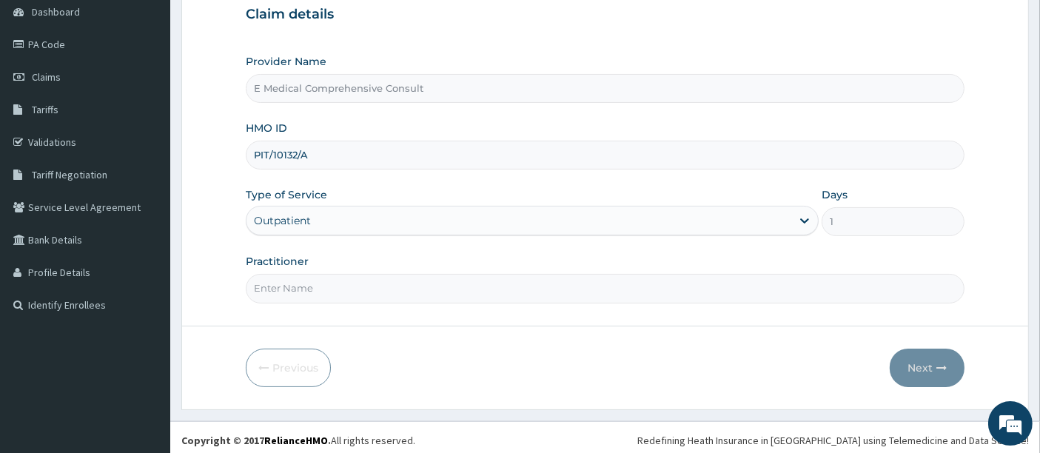
click at [333, 299] on input "Practitioner" at bounding box center [605, 288] width 719 height 29
type input "DR OKAFOR"
click at [928, 367] on button "Next" at bounding box center [926, 368] width 75 height 38
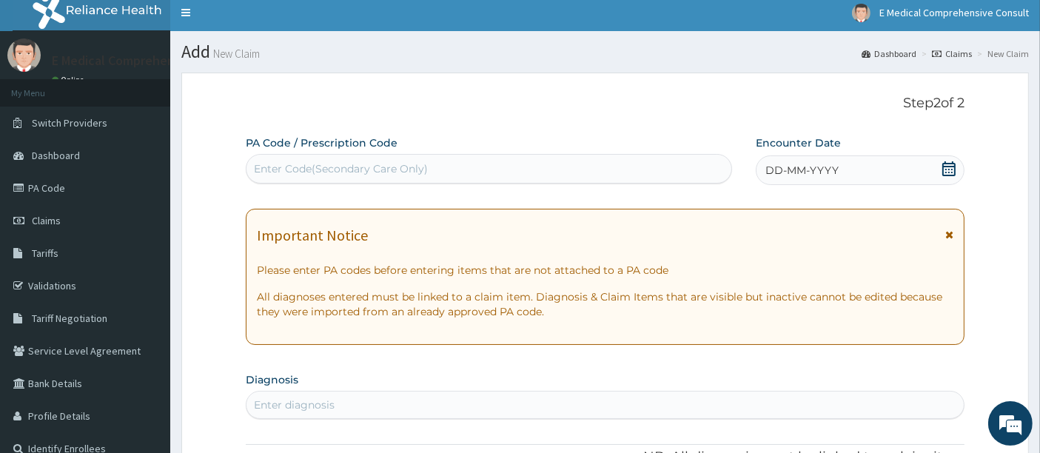
scroll to position [0, 0]
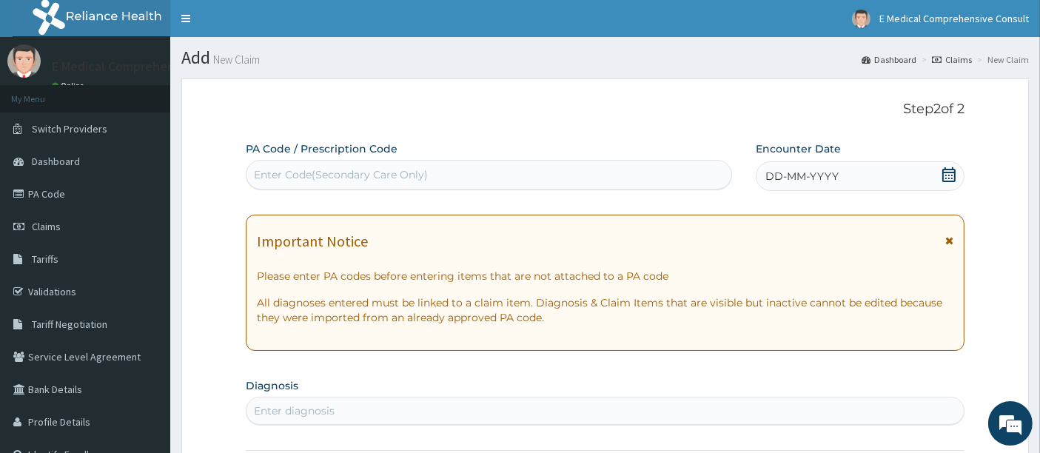
click at [317, 176] on div "Enter Code(Secondary Care Only)" at bounding box center [341, 174] width 174 height 15
paste input "PA/CF73D6"
type input "PA/CF73D6"
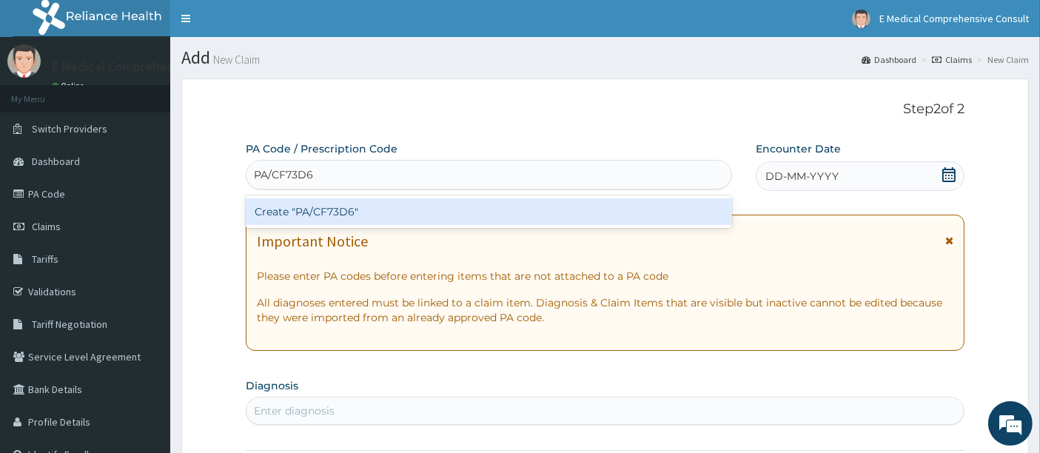
click at [309, 210] on div "Create "PA/CF73D6"" at bounding box center [489, 211] width 487 height 27
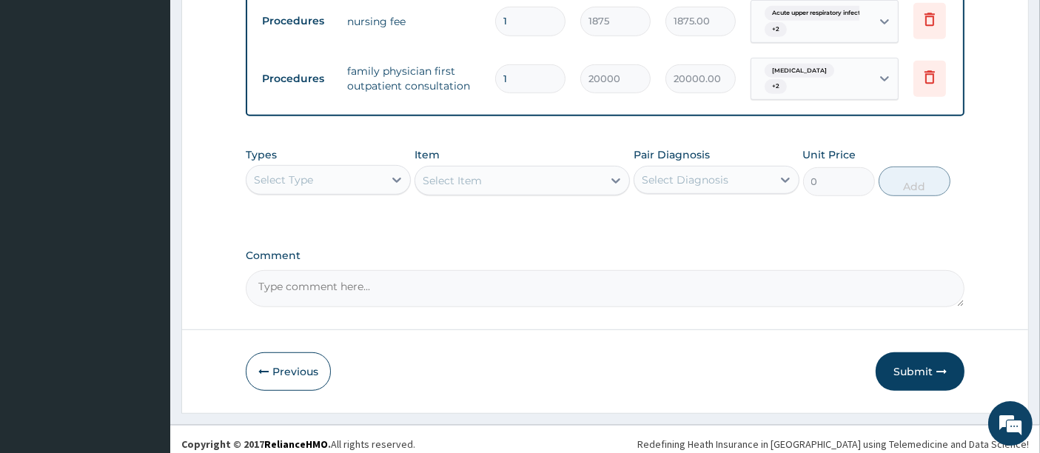
scroll to position [884, 0]
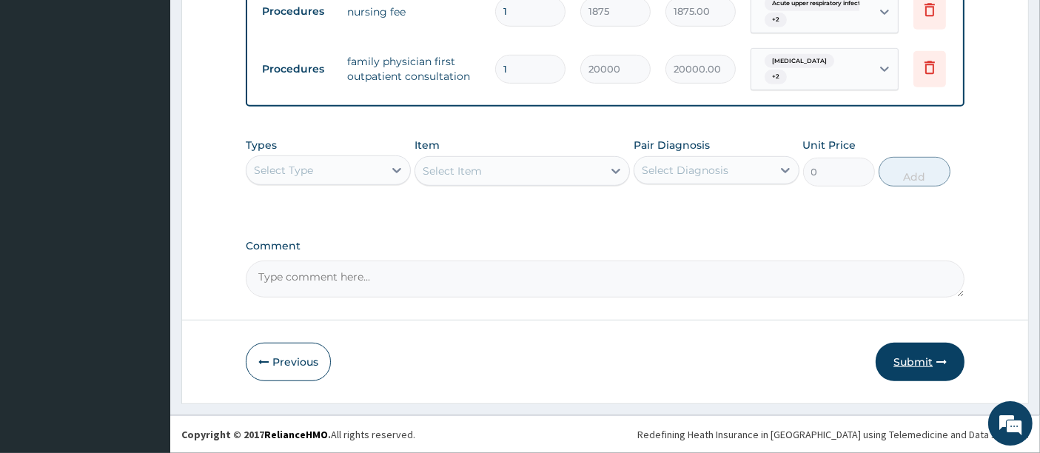
click at [912, 362] on button "Submit" at bounding box center [919, 362] width 89 height 38
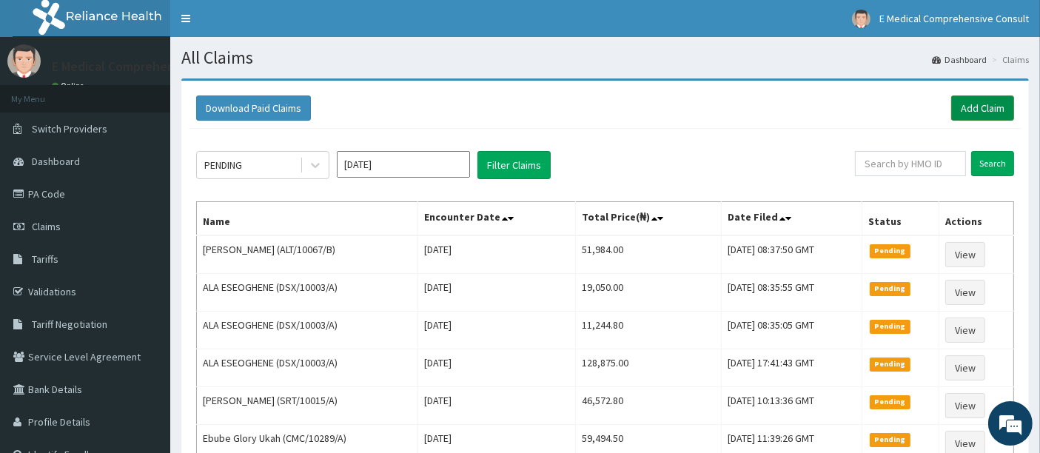
click at [972, 112] on link "Add Claim" at bounding box center [982, 107] width 63 height 25
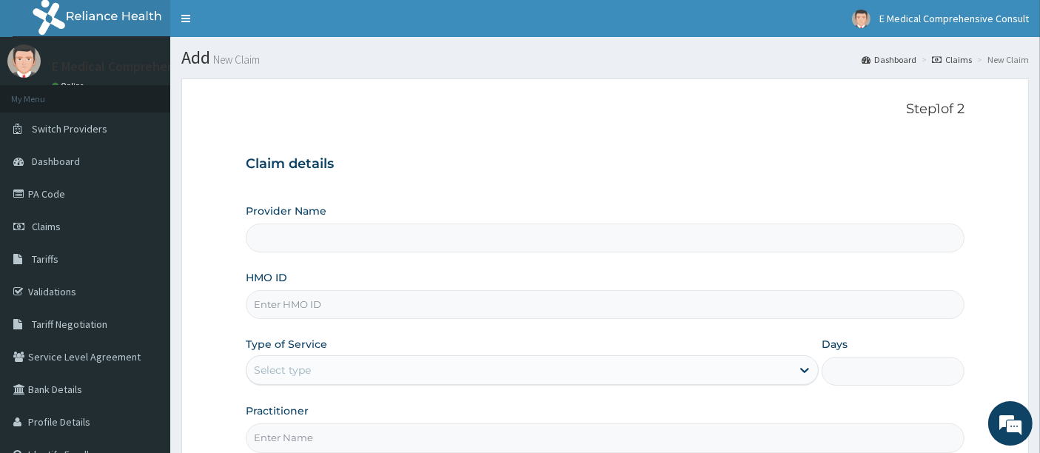
type input "E Medical Comprehensive Consult"
click at [297, 308] on input "HMO ID" at bounding box center [605, 304] width 719 height 29
paste input "ALT/10067/B"
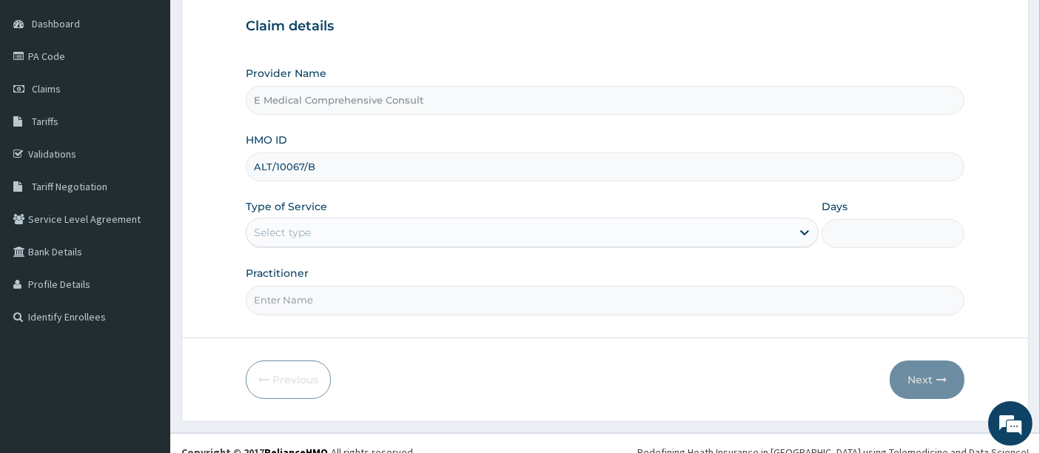
type input "ALT/10067/B"
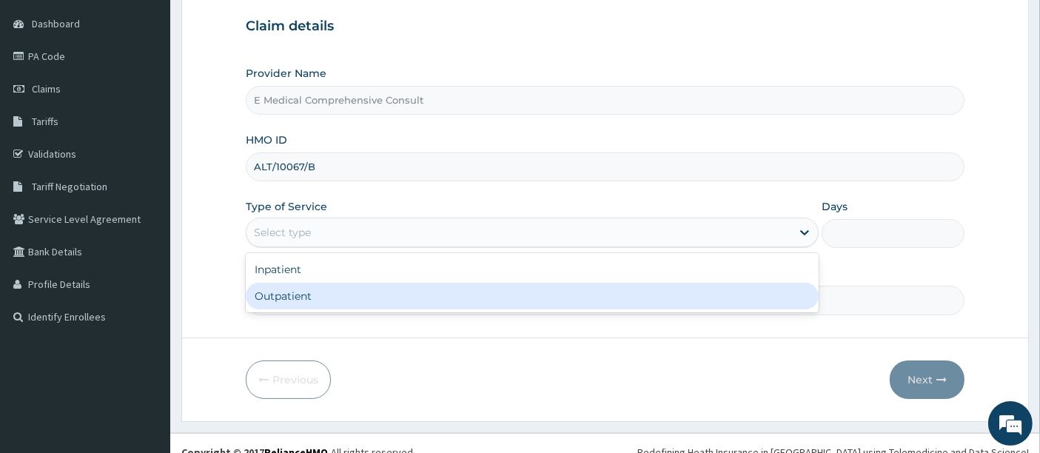
drag, startPoint x: 353, startPoint y: 233, endPoint x: 300, endPoint y: 292, distance: 79.6
click at [300, 247] on div "option Outpatient focused, 2 of 2. 2 results available. Use Up and Down to choo…" at bounding box center [532, 233] width 573 height 30
click at [300, 292] on div "Outpatient" at bounding box center [532, 296] width 573 height 27
type input "1"
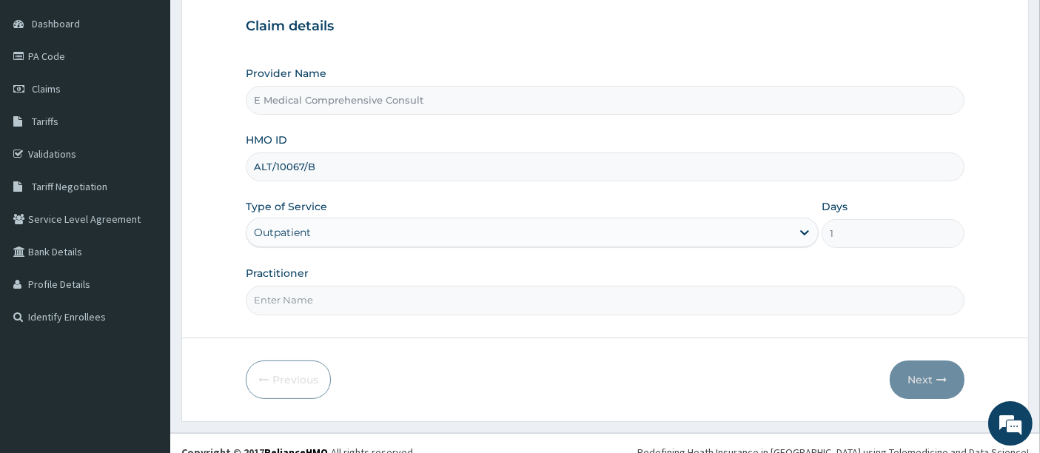
click at [300, 292] on input "Practitioner" at bounding box center [605, 300] width 719 height 29
type input "DR OKAFOR"
click at [919, 381] on button "Next" at bounding box center [926, 379] width 75 height 38
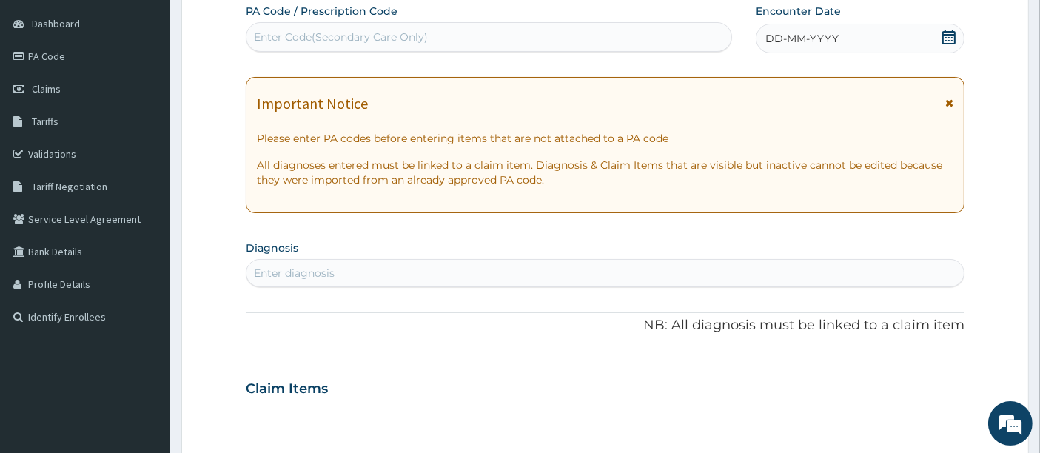
scroll to position [0, 0]
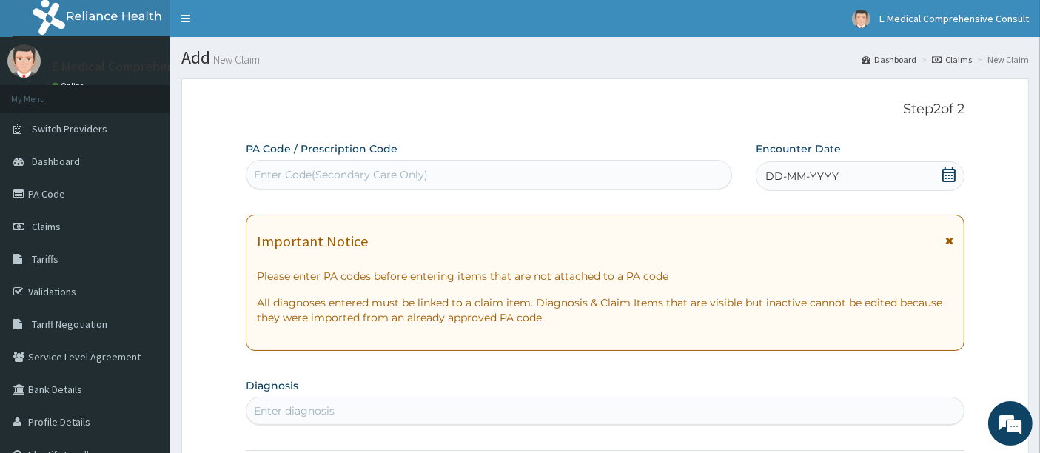
click at [281, 167] on div "Enter Code(Secondary Care Only)" at bounding box center [341, 174] width 174 height 15
paste input "PA/A8348E"
type input "PA/A8348E"
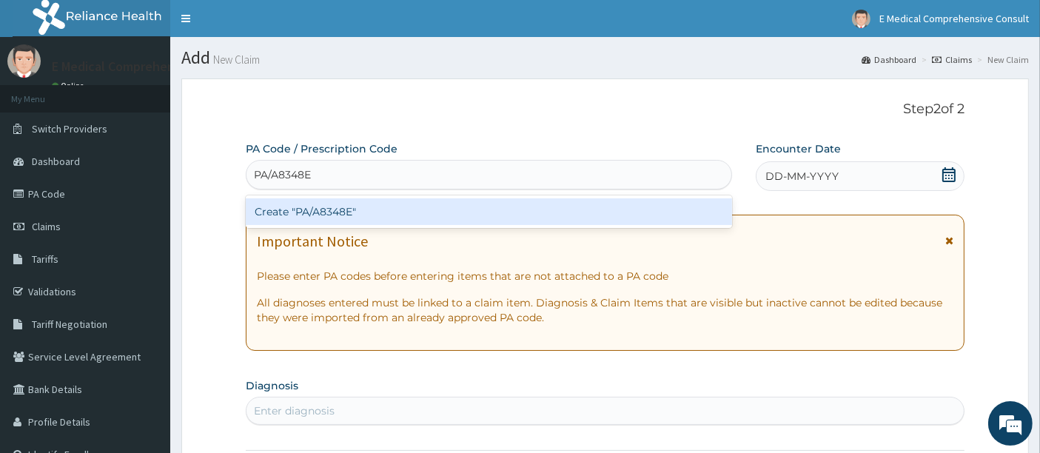
click at [306, 212] on div "Create "PA/A8348E"" at bounding box center [489, 211] width 487 height 27
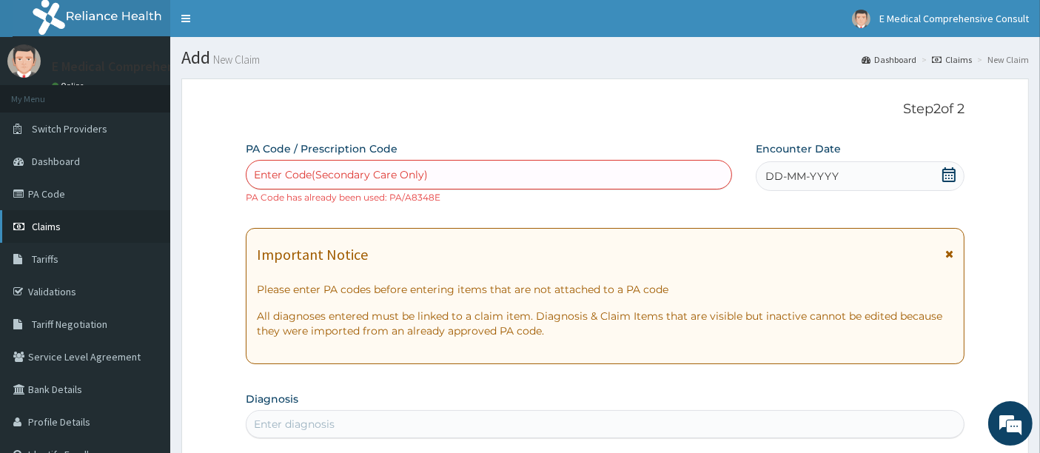
click at [53, 229] on span "Claims" at bounding box center [46, 226] width 29 height 13
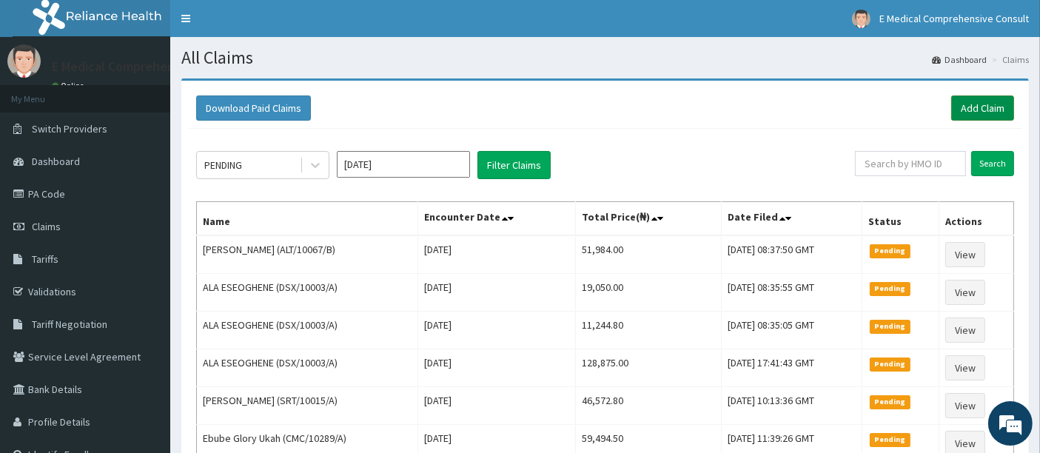
click at [975, 104] on link "Add Claim" at bounding box center [982, 107] width 63 height 25
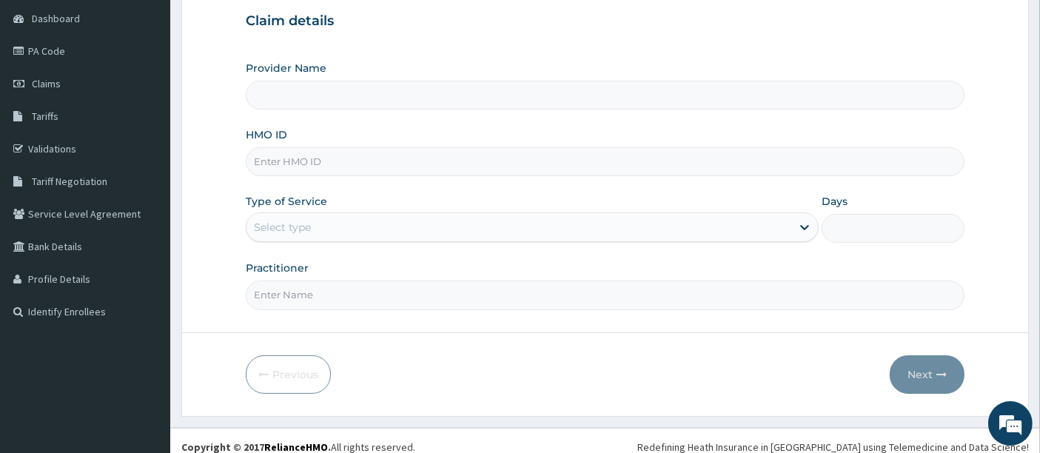
scroll to position [149, 0]
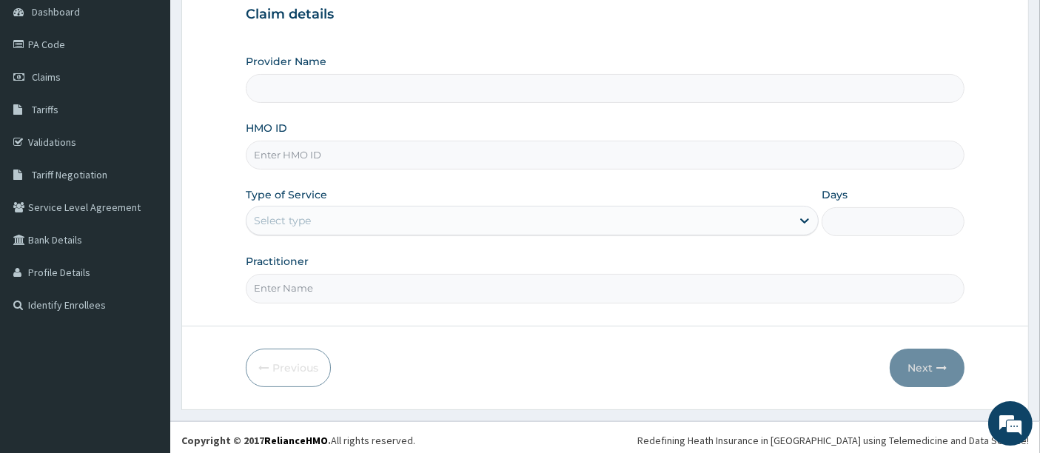
click at [340, 153] on input "HMO ID" at bounding box center [605, 155] width 719 height 29
paste input "ALT/10067/B"
type input "ALT/10067/B"
type input "E Medical Comprehensive Consult"
type input "ALT/10067/B"
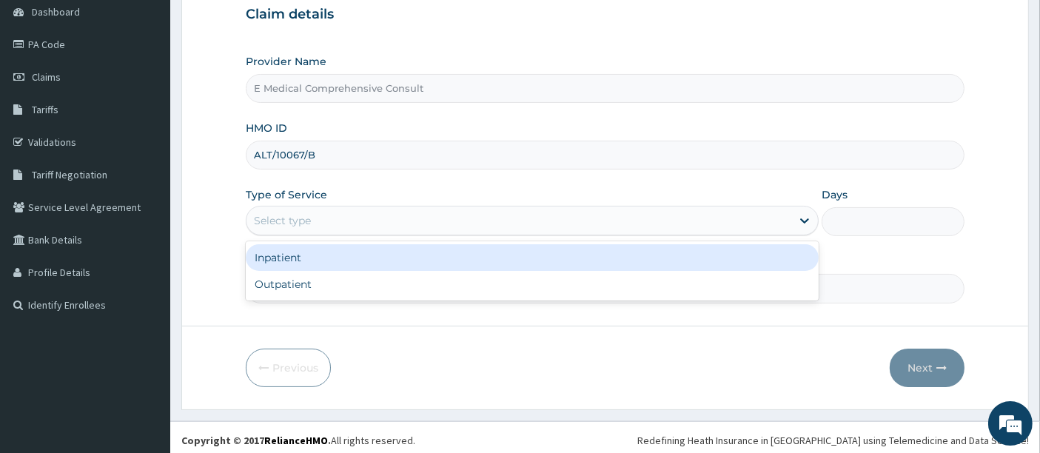
click at [277, 225] on div "Select type" at bounding box center [282, 220] width 57 height 15
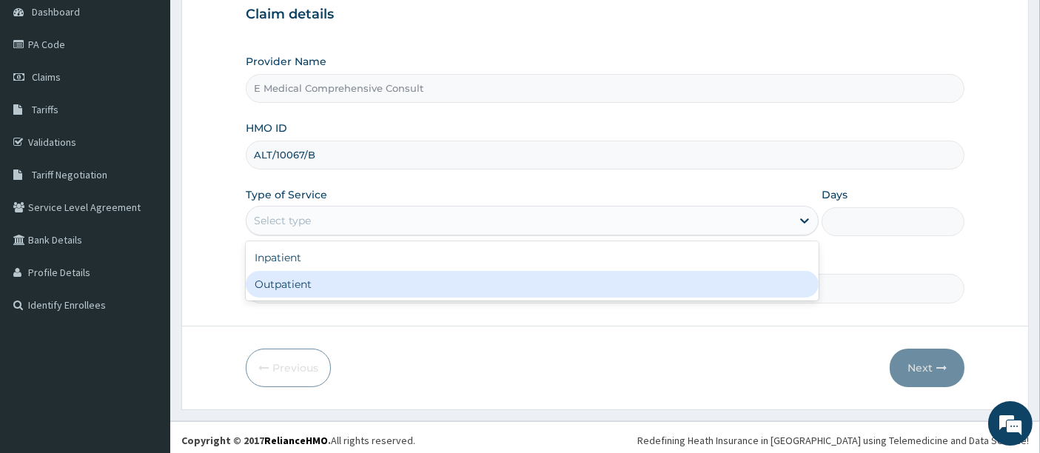
click at [269, 284] on div "Outpatient" at bounding box center [532, 284] width 573 height 27
type input "1"
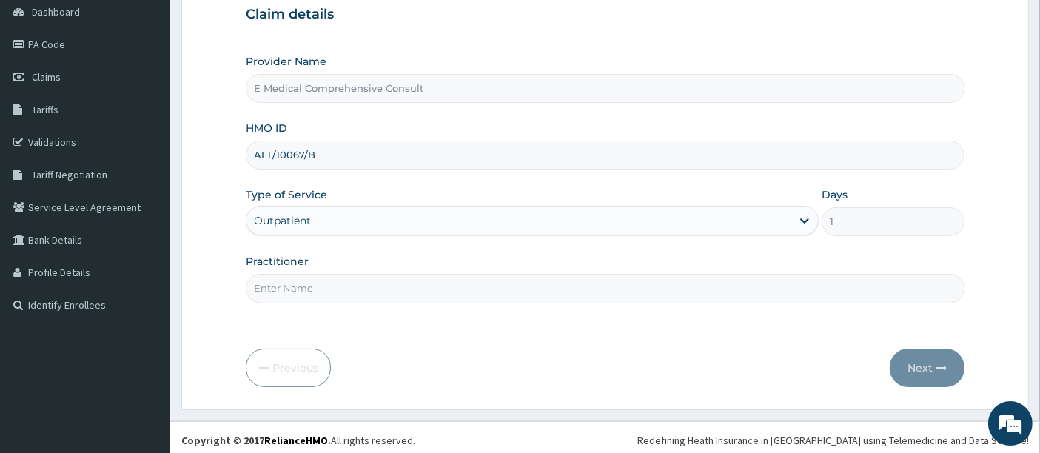
click at [269, 284] on input "Practitioner" at bounding box center [605, 288] width 719 height 29
type input "DR OKAFOR"
click at [912, 371] on button "Next" at bounding box center [926, 368] width 75 height 38
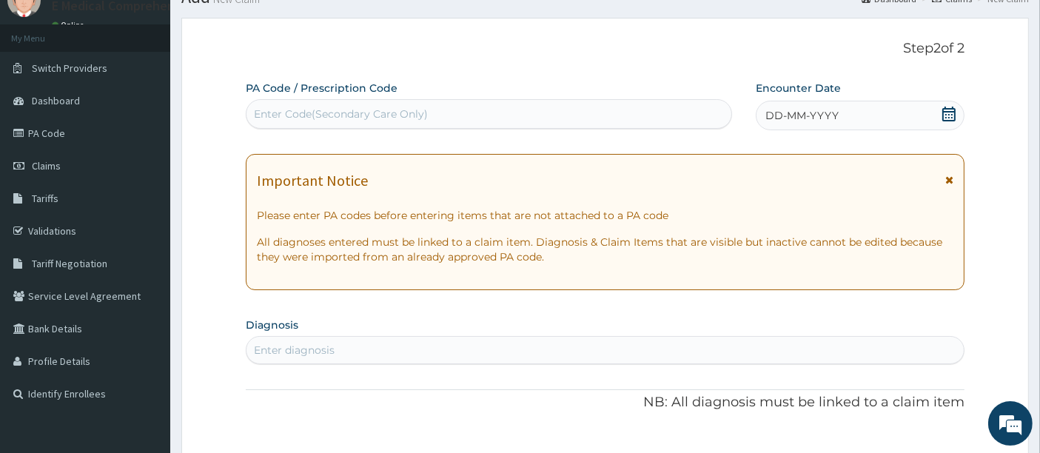
scroll to position [52, 0]
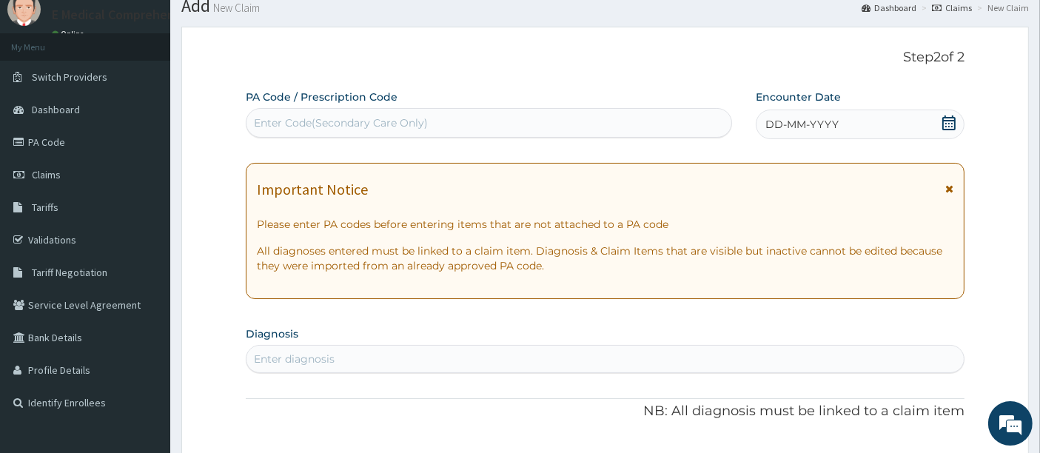
click at [326, 124] on div "Enter Code(Secondary Care Only)" at bounding box center [341, 122] width 174 height 15
paste input "PA/79E0DF"
type input "PA/79E0DF"
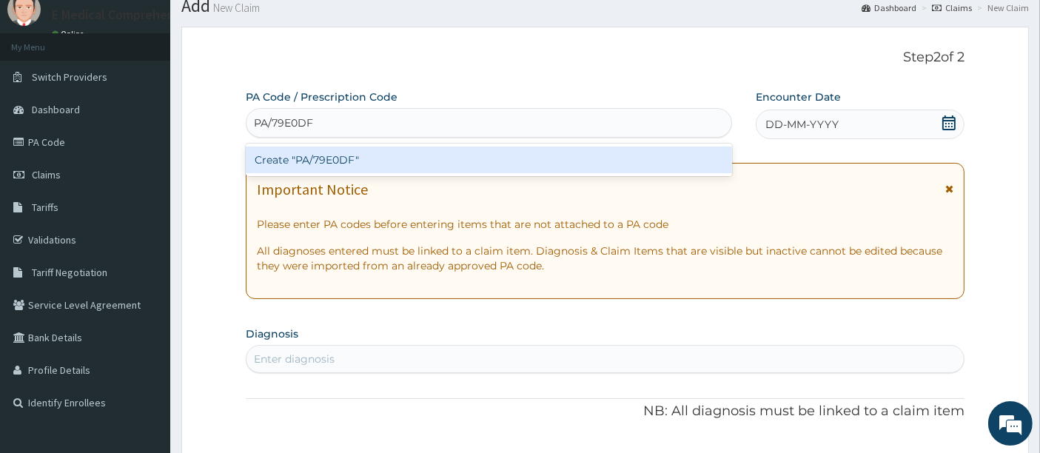
click at [314, 159] on div "Create "PA/79E0DF"" at bounding box center [489, 160] width 487 height 27
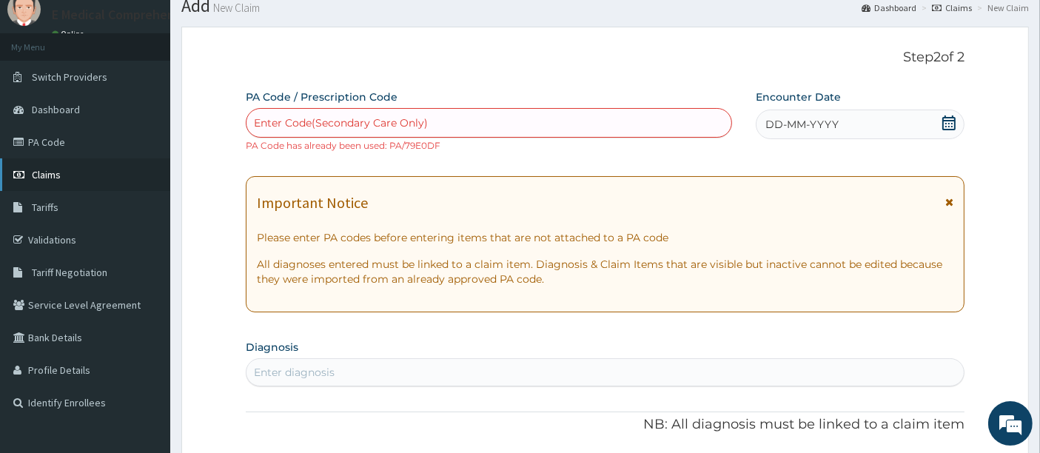
click at [45, 176] on span "Claims" at bounding box center [46, 174] width 29 height 13
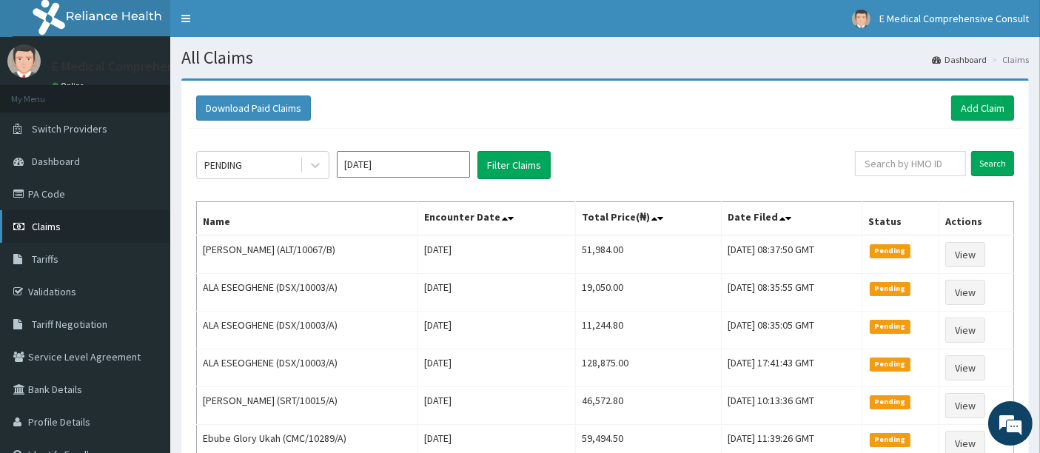
click at [59, 228] on span "Claims" at bounding box center [46, 226] width 29 height 13
click at [985, 109] on link "Add Claim" at bounding box center [982, 107] width 63 height 25
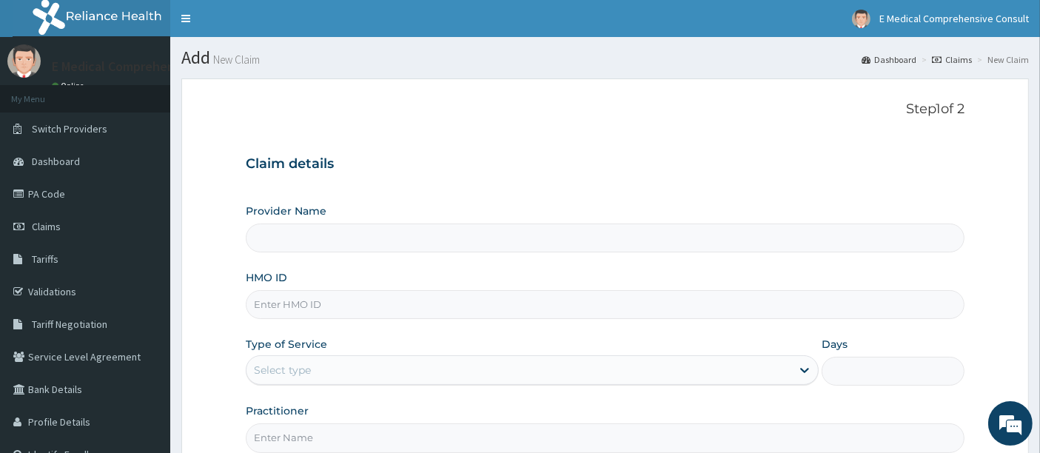
type input "E Medical Comprehensive Consult"
click at [292, 303] on input "HMO ID" at bounding box center [605, 304] width 719 height 29
paste input "PA/79E0DF"
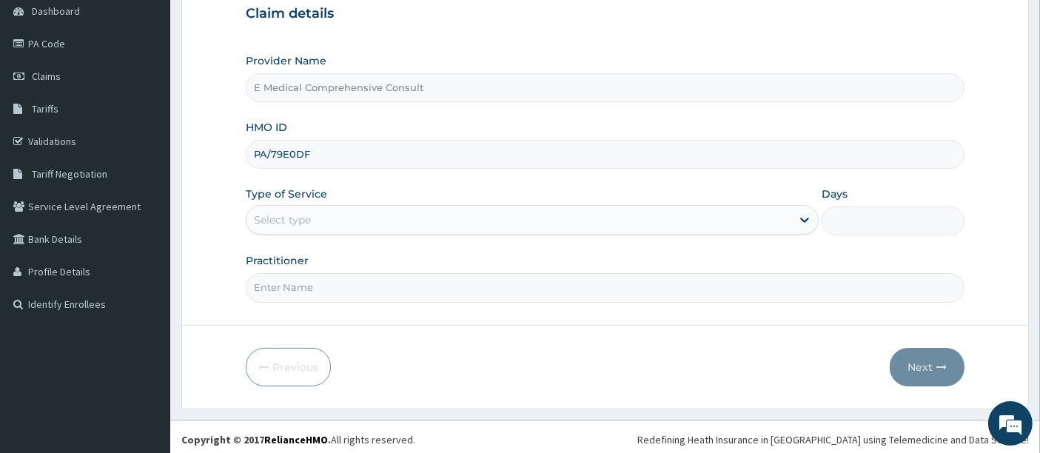
scroll to position [149, 0]
type input "P"
paste input "BHT/10674/A"
type input "BHT/10674/A"
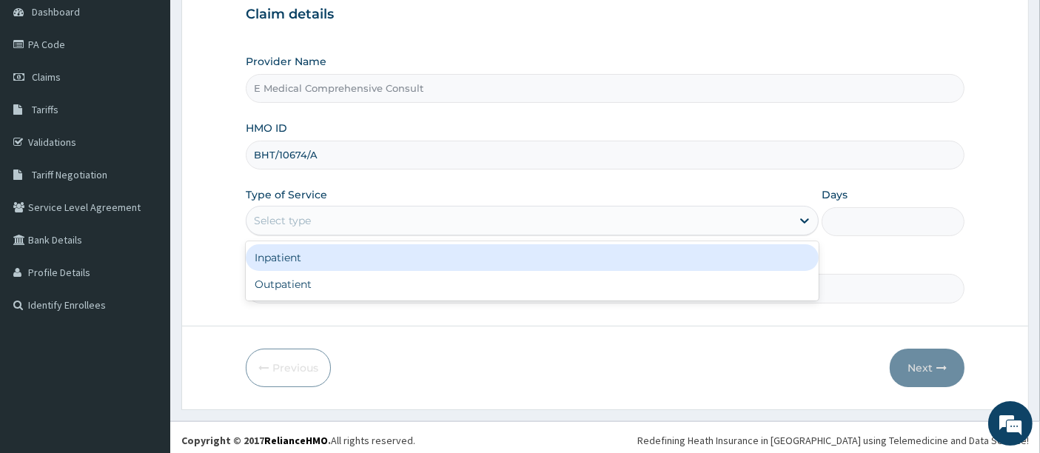
click at [332, 218] on div "Select type" at bounding box center [518, 221] width 545 height 24
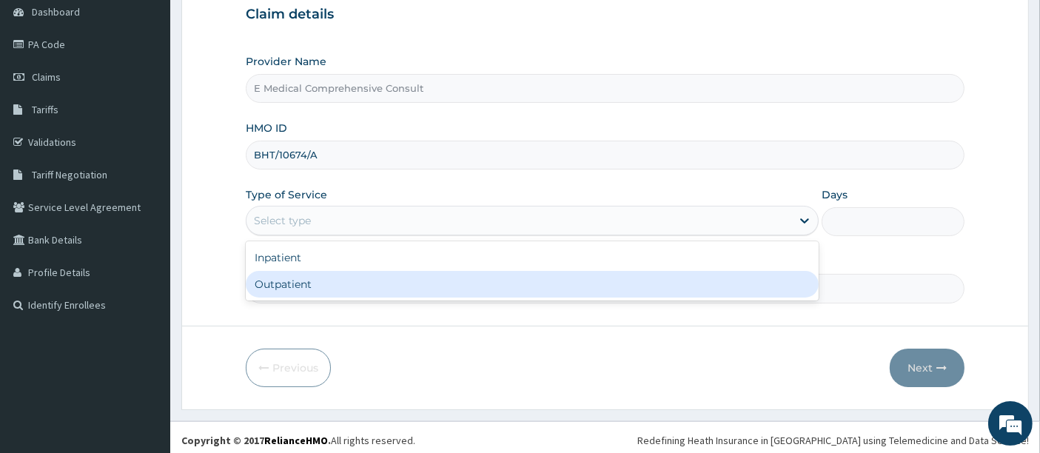
click at [314, 282] on div "Outpatient" at bounding box center [532, 284] width 573 height 27
type input "1"
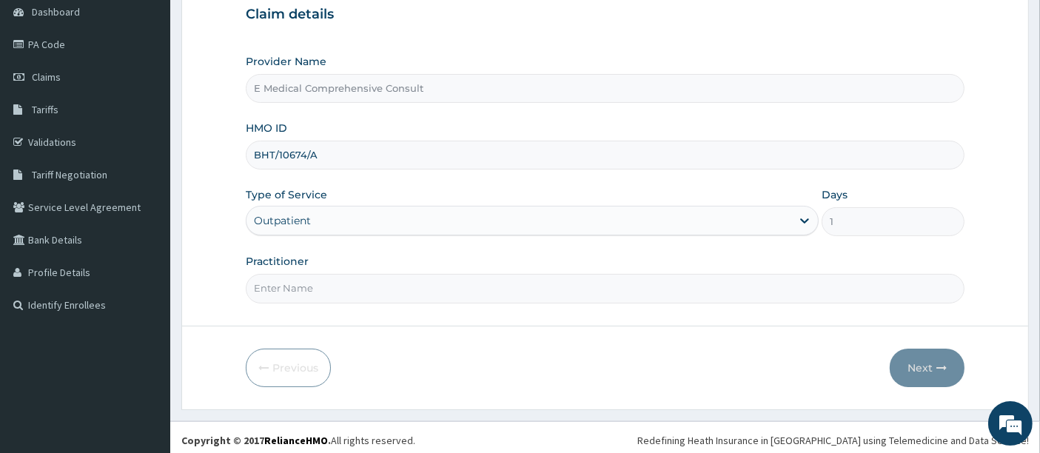
click at [314, 282] on input "Practitioner" at bounding box center [605, 288] width 719 height 29
type input "DR OKAFOR"
click at [918, 368] on button "Next" at bounding box center [926, 368] width 75 height 38
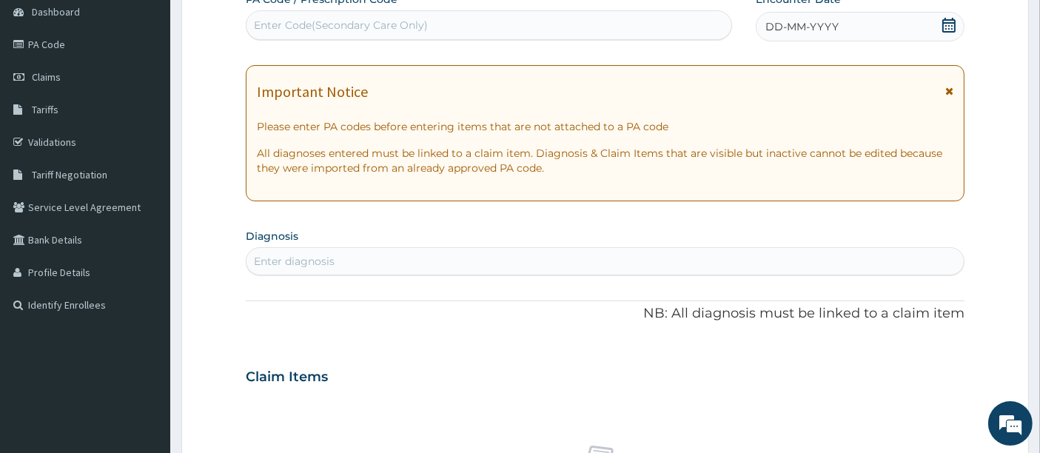
scroll to position [0, 0]
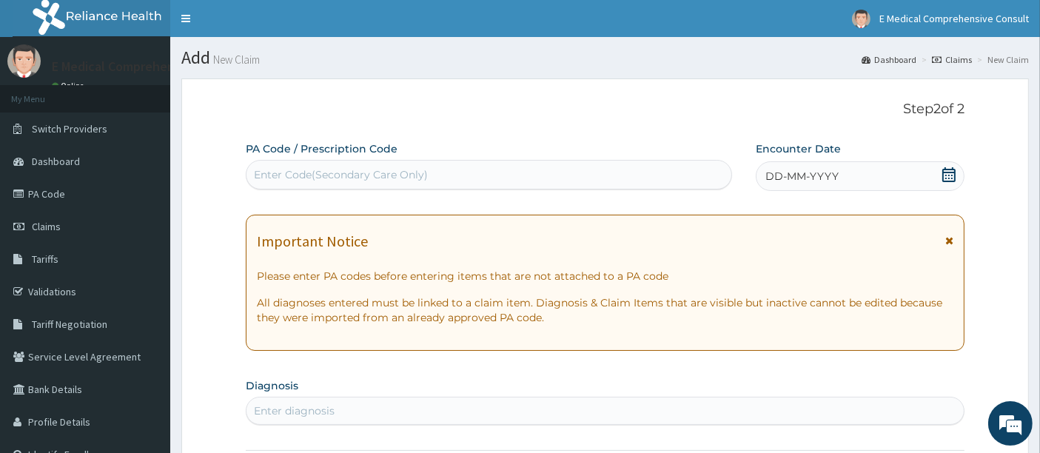
click at [360, 170] on div "Enter Code(Secondary Care Only)" at bounding box center [341, 174] width 174 height 15
paste input "PA/91274B"
type input "PA/91274B"
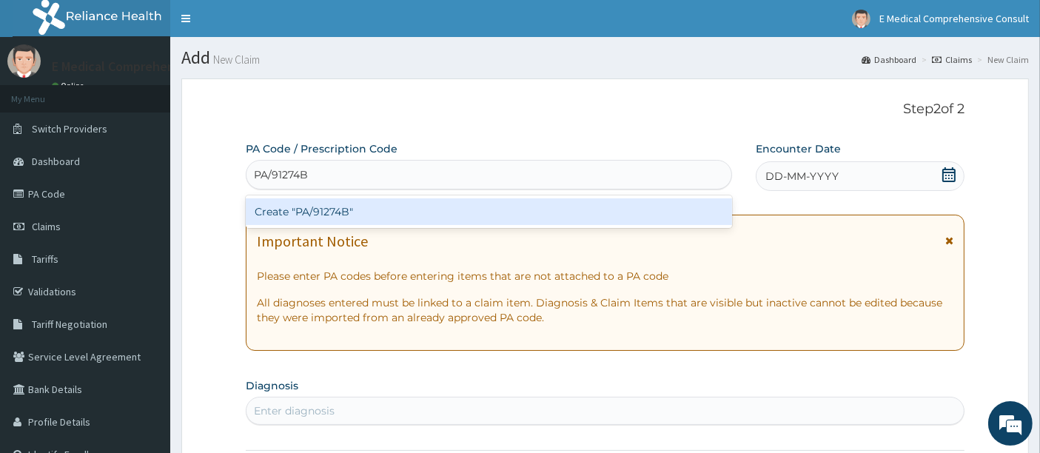
click at [349, 215] on div "Create "PA/91274B"" at bounding box center [489, 211] width 487 height 27
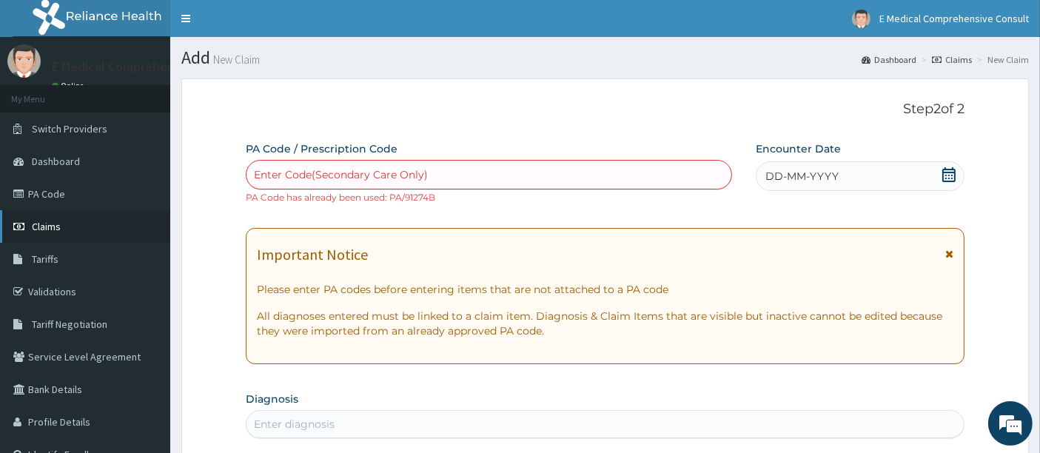
click at [44, 227] on span "Claims" at bounding box center [46, 226] width 29 height 13
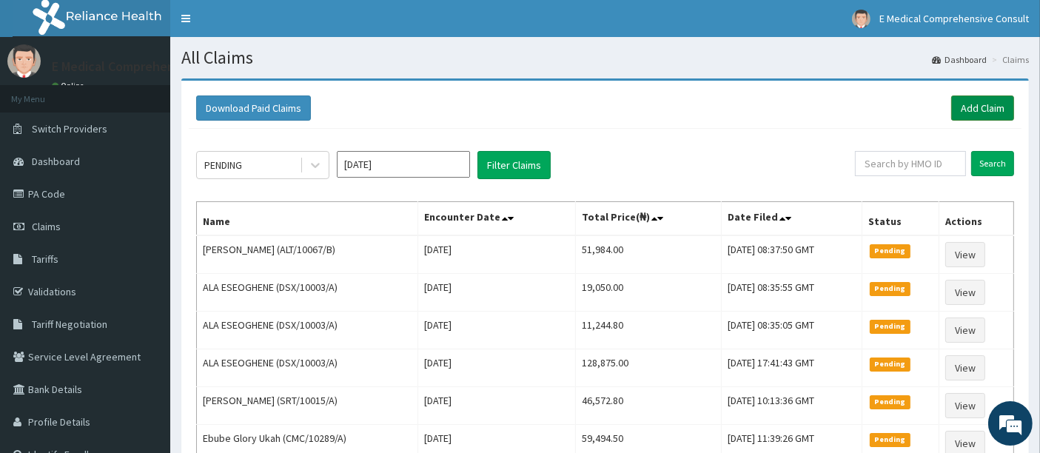
click at [973, 107] on link "Add Claim" at bounding box center [982, 107] width 63 height 25
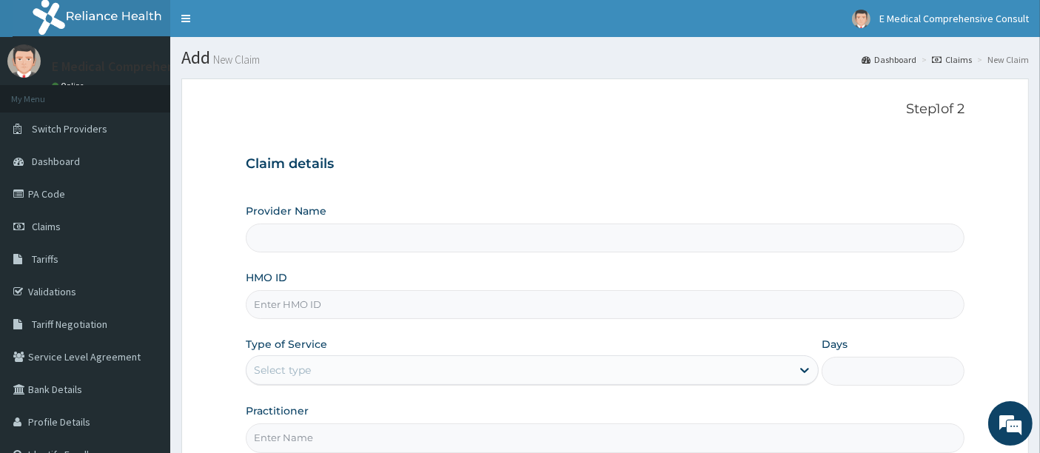
scroll to position [143, 0]
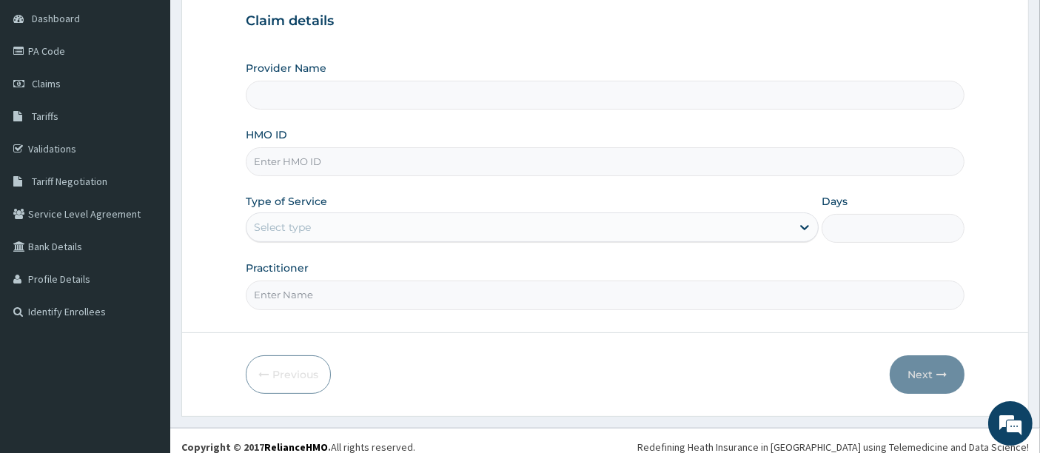
type input "E Medical Comprehensive Consult"
click at [283, 161] on input "HMO ID" at bounding box center [605, 161] width 719 height 29
paste input "ALT/10067/B"
type input "ALT/10067/B"
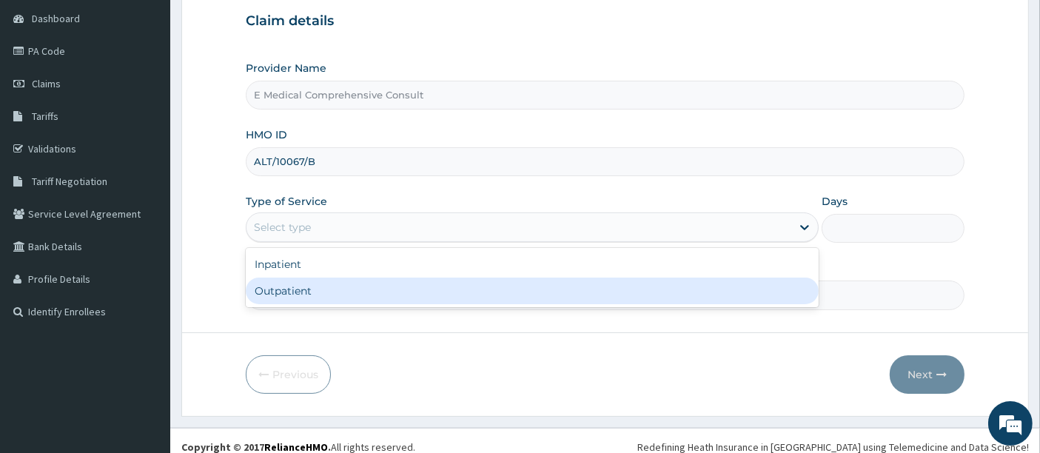
drag, startPoint x: 258, startPoint y: 221, endPoint x: 291, endPoint y: 289, distance: 74.8
click at [291, 242] on div "option Outpatient focused, 2 of 2. 2 results available. Use Up and Down to choo…" at bounding box center [532, 227] width 573 height 30
click at [291, 289] on div "Outpatient" at bounding box center [532, 290] width 573 height 27
type input "1"
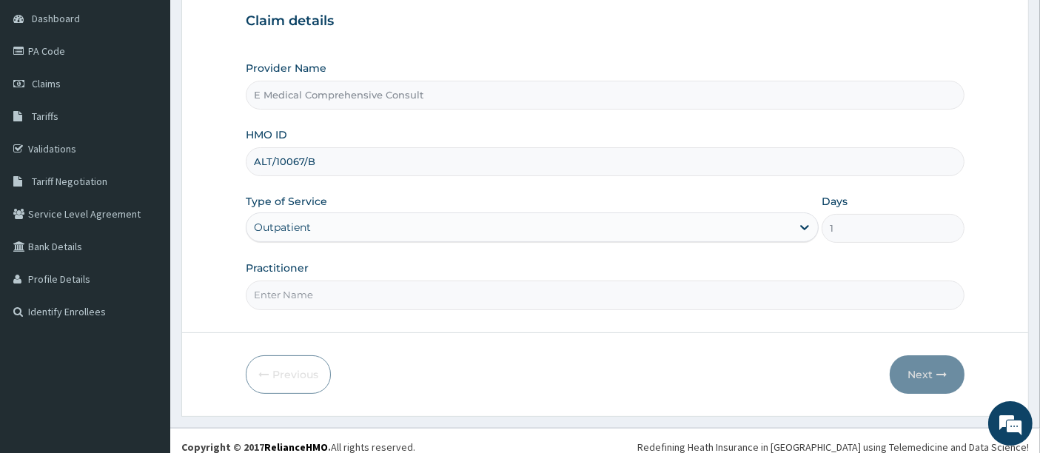
drag, startPoint x: 297, startPoint y: 296, endPoint x: 353, endPoint y: 341, distance: 71.5
click at [353, 341] on form "Step 1 of 2 Claim details Provider Name E Medical Comprehensive Consult HMO ID …" at bounding box center [604, 176] width 847 height 480
type input "[PERSON_NAME]"
click at [915, 374] on button "Next" at bounding box center [926, 374] width 75 height 38
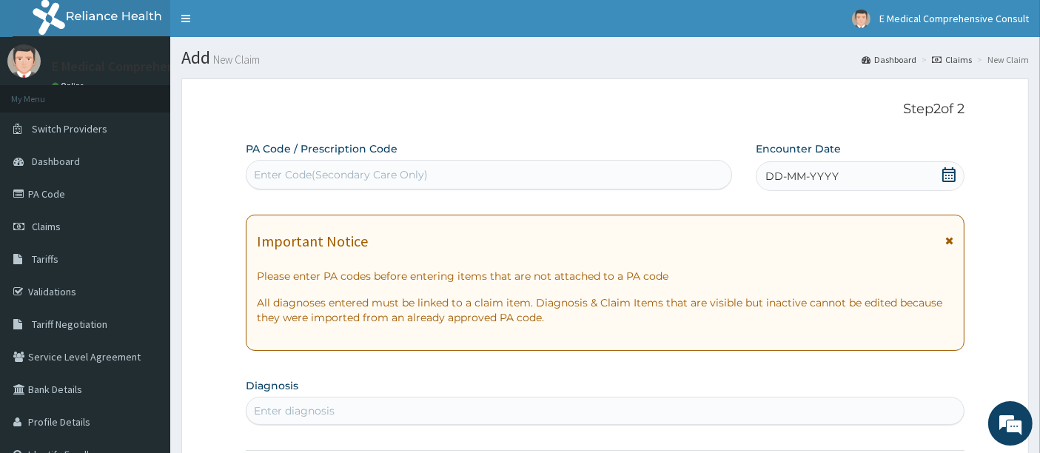
click at [343, 176] on div "Enter Code(Secondary Care Only)" at bounding box center [341, 174] width 174 height 15
paste input "PA/524982"
type input "PA/524982"
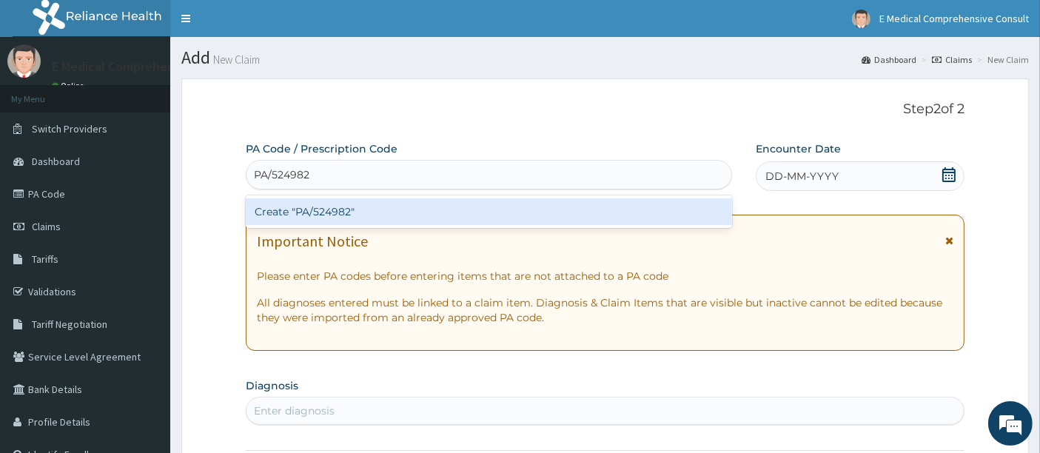
click at [329, 216] on div "Create "PA/524982"" at bounding box center [489, 211] width 487 height 27
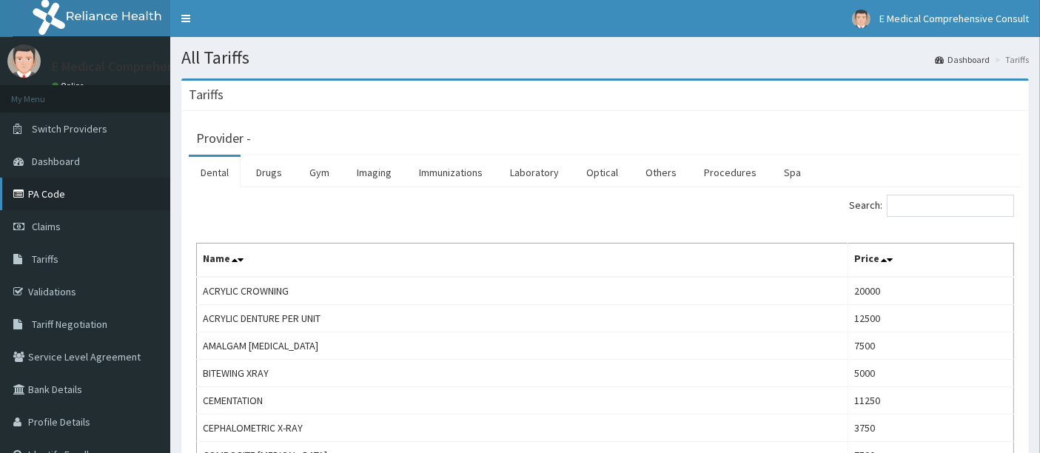
click at [71, 191] on link "PA Code" at bounding box center [85, 194] width 170 height 33
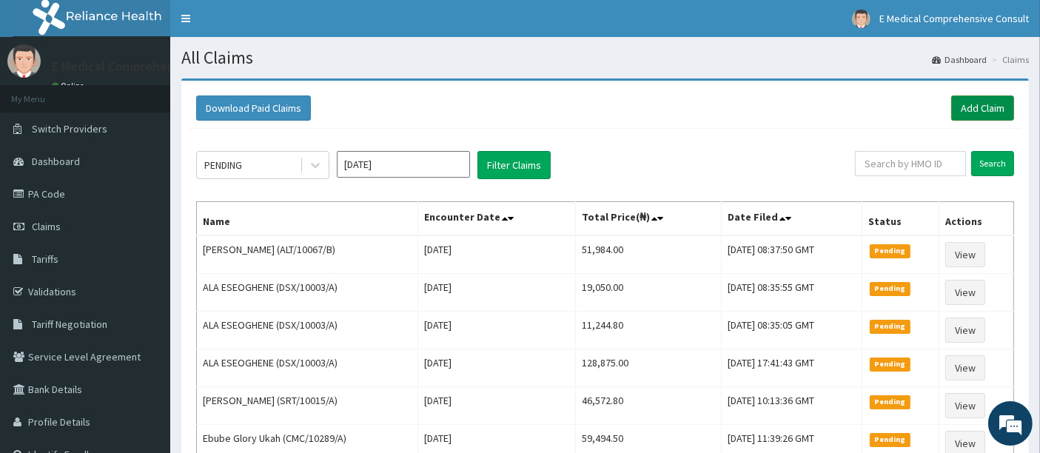
click at [983, 107] on link "Add Claim" at bounding box center [982, 107] width 63 height 25
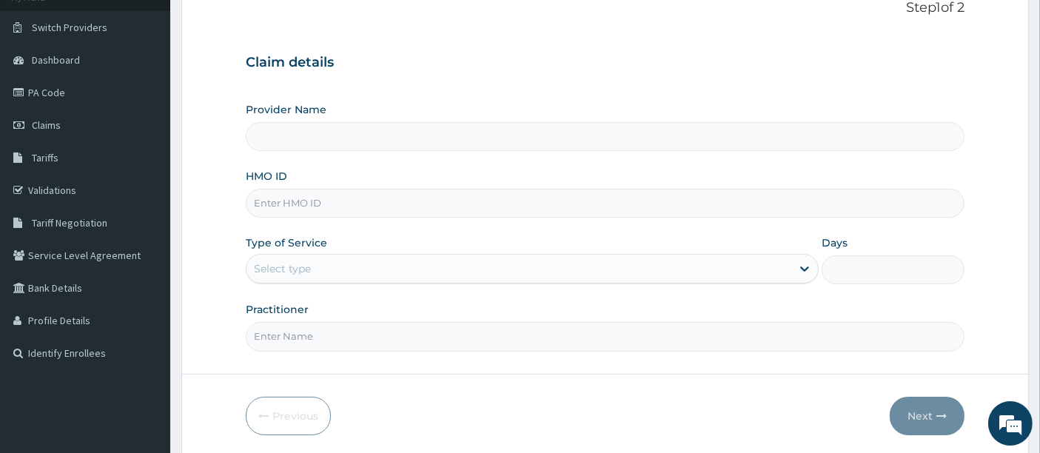
scroll to position [120, 0]
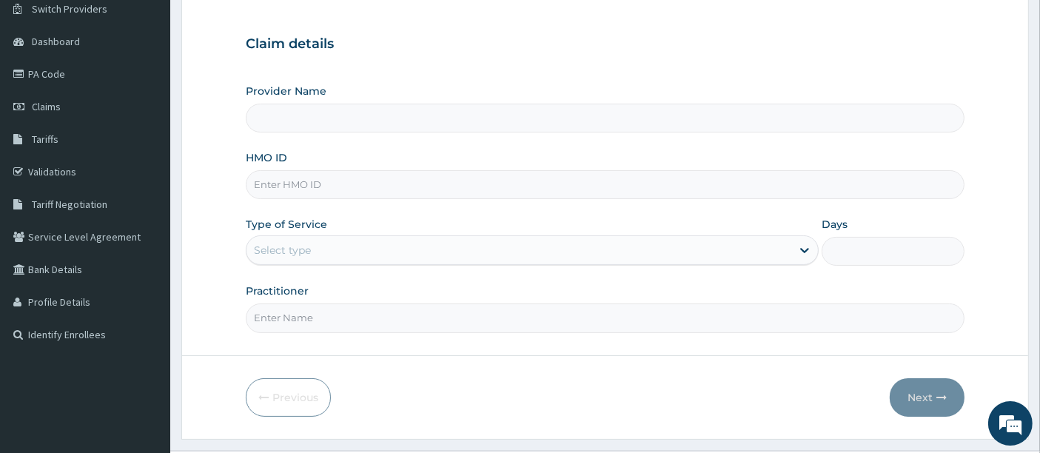
type input "E Medical Comprehensive Consult"
click at [400, 181] on input "HMO ID" at bounding box center [605, 184] width 719 height 29
paste input "PA/524982"
type input "P"
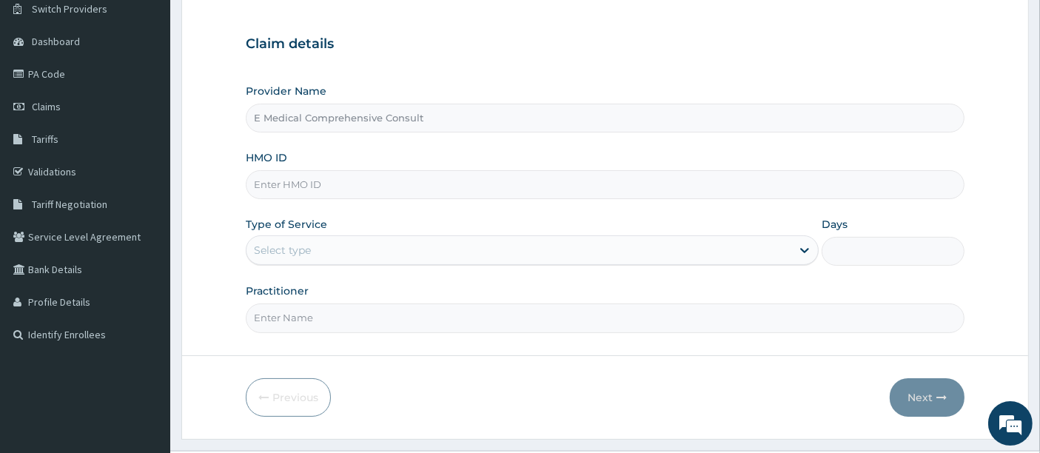
paste input "BWI/10189/A"
type input "BWI/10189/A"
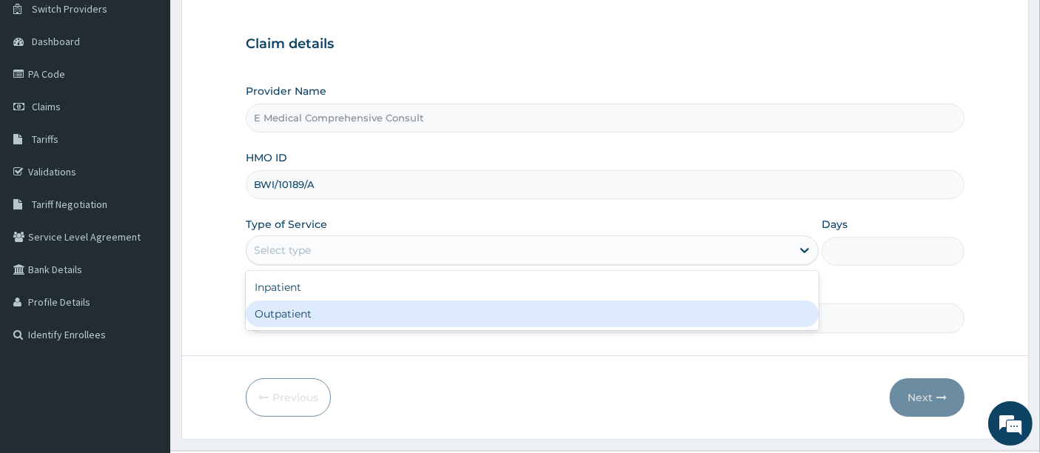
drag, startPoint x: 360, startPoint y: 252, endPoint x: 302, endPoint y: 333, distance: 99.6
click at [302, 333] on form "Step 1 of 2 Claim details Provider Name E Medical Comprehensive Consult HMO ID …" at bounding box center [604, 199] width 847 height 480
click at [320, 322] on div "Outpatient" at bounding box center [532, 313] width 573 height 27
type input "1"
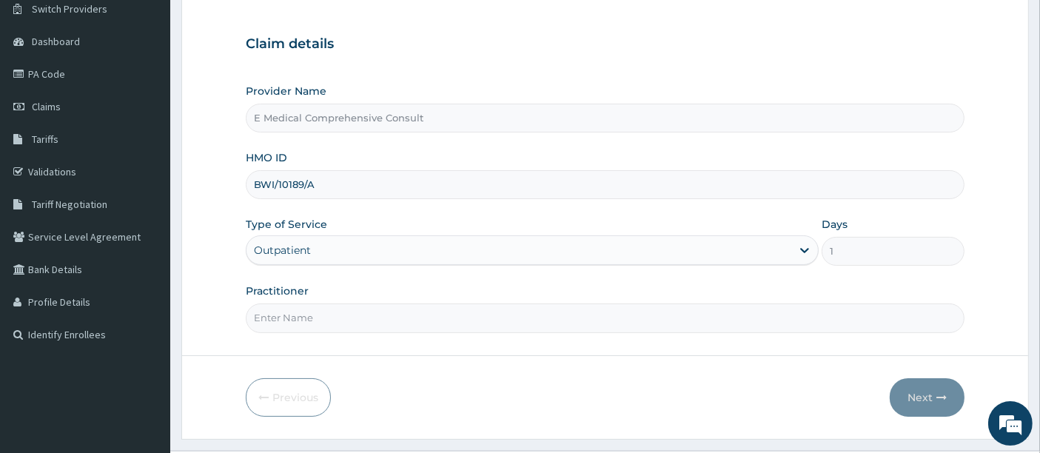
click at [320, 322] on input "Practitioner" at bounding box center [605, 317] width 719 height 29
type input "DR OKAFOR"
click at [915, 400] on button "Next" at bounding box center [926, 397] width 75 height 38
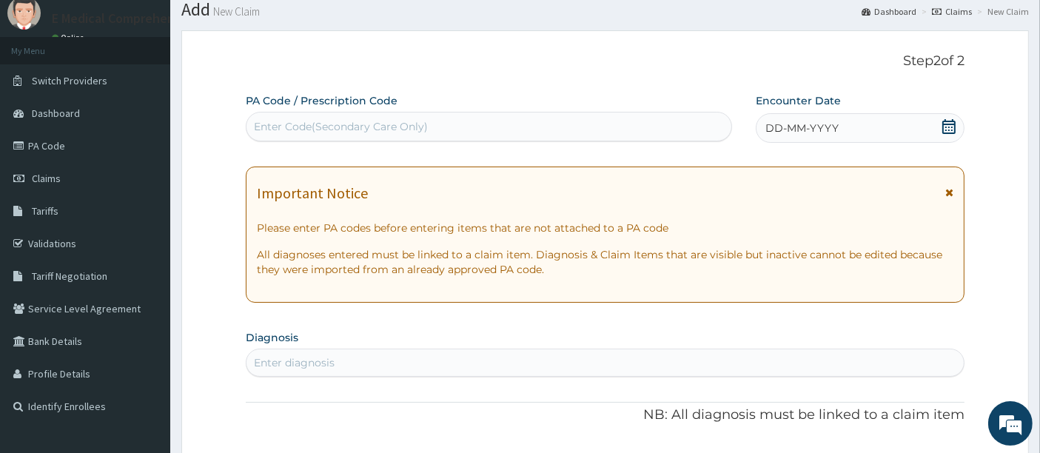
scroll to position [47, 0]
click at [351, 125] on div "Enter Code(Secondary Care Only)" at bounding box center [341, 127] width 174 height 15
paste input "PA/B08847"
type input "PA/B08847"
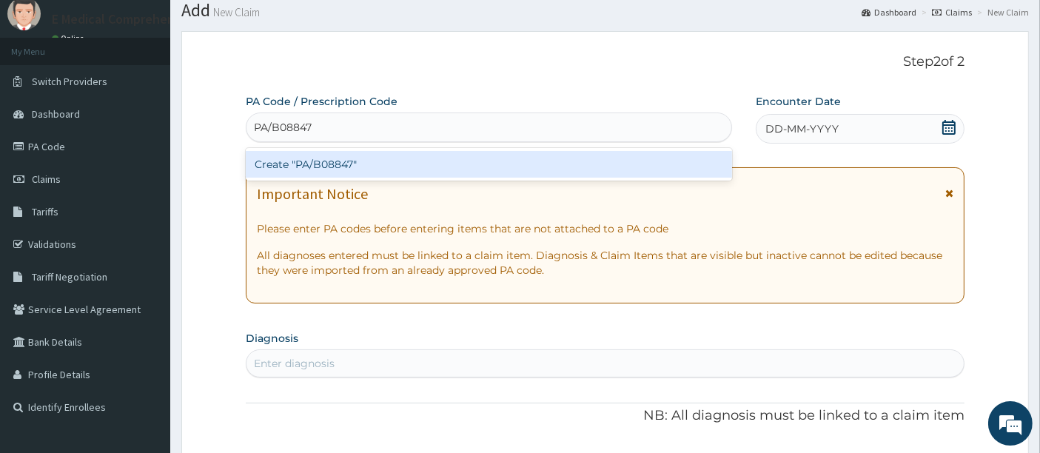
click at [360, 156] on div "Create "PA/B08847"" at bounding box center [489, 164] width 487 height 27
